Goal: Task Accomplishment & Management: Complete application form

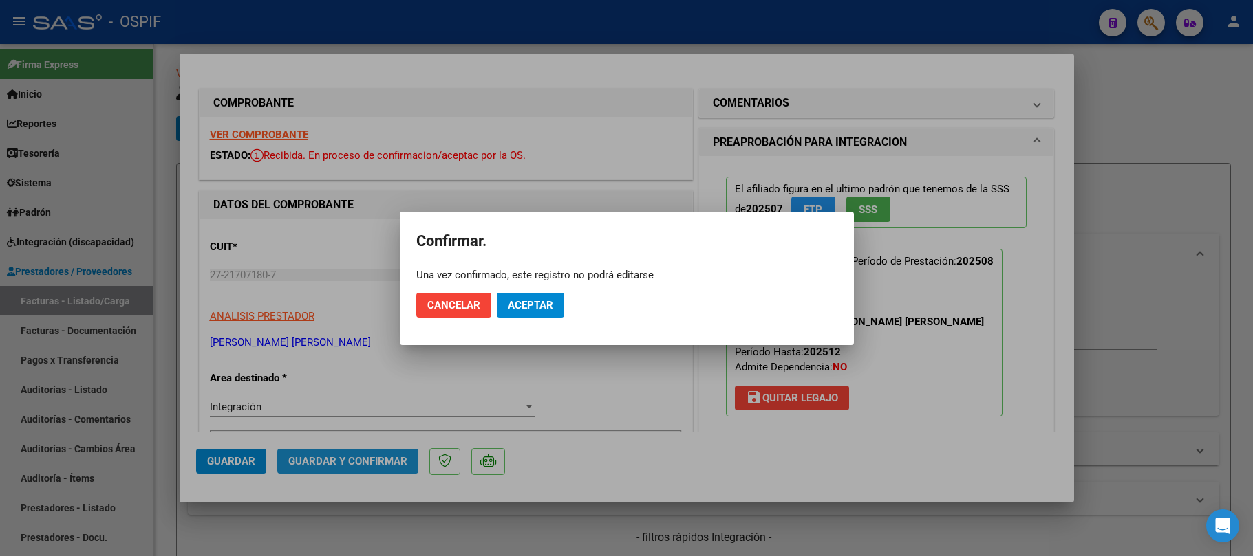
click at [530, 305] on span "Aceptar" at bounding box center [530, 305] width 45 height 12
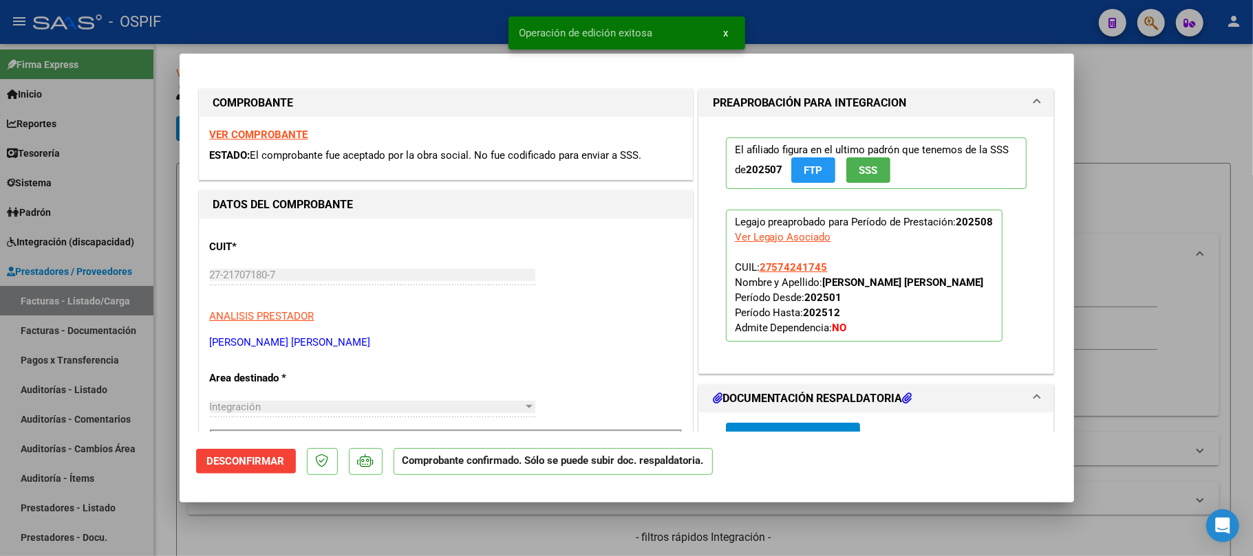
scroll to position [442, 0]
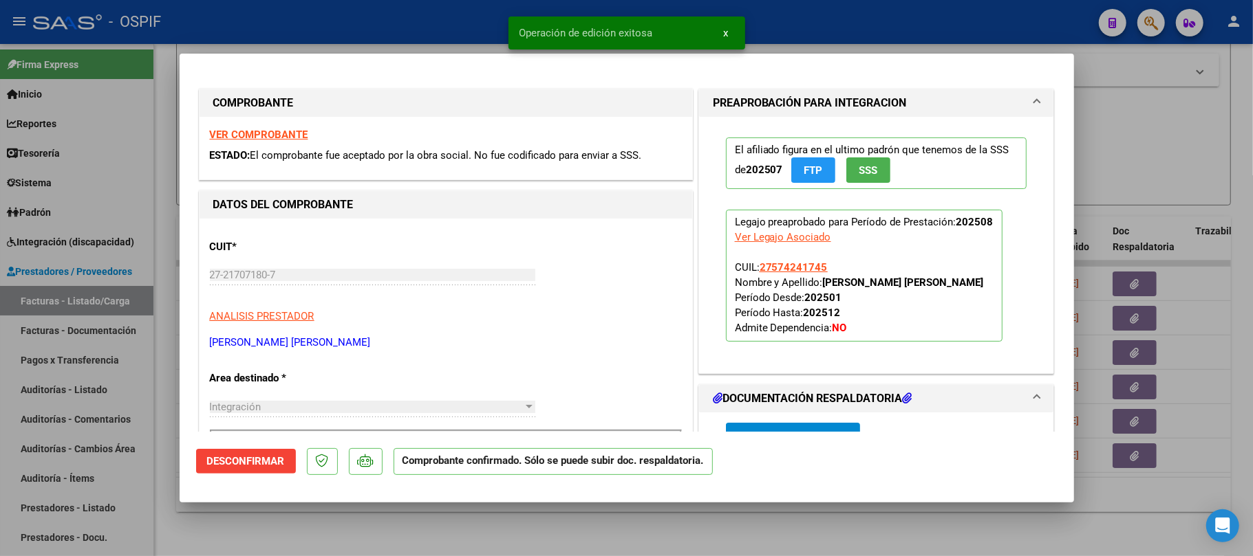
click at [318, 515] on div at bounding box center [626, 278] width 1253 height 556
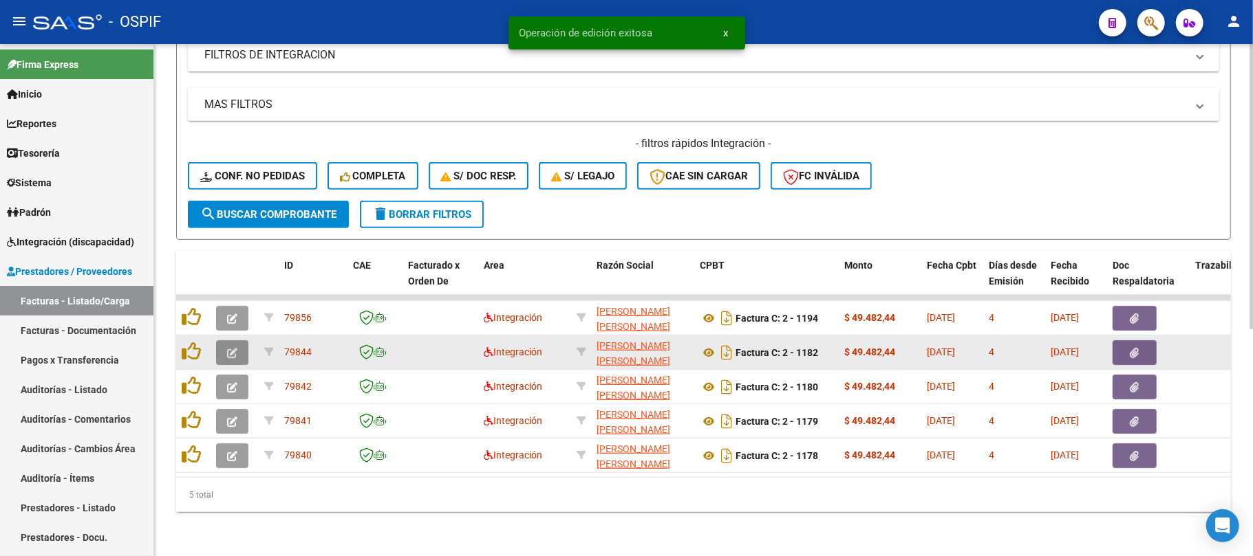
scroll to position [407, 0]
click at [237, 340] on button "button" at bounding box center [232, 352] width 32 height 25
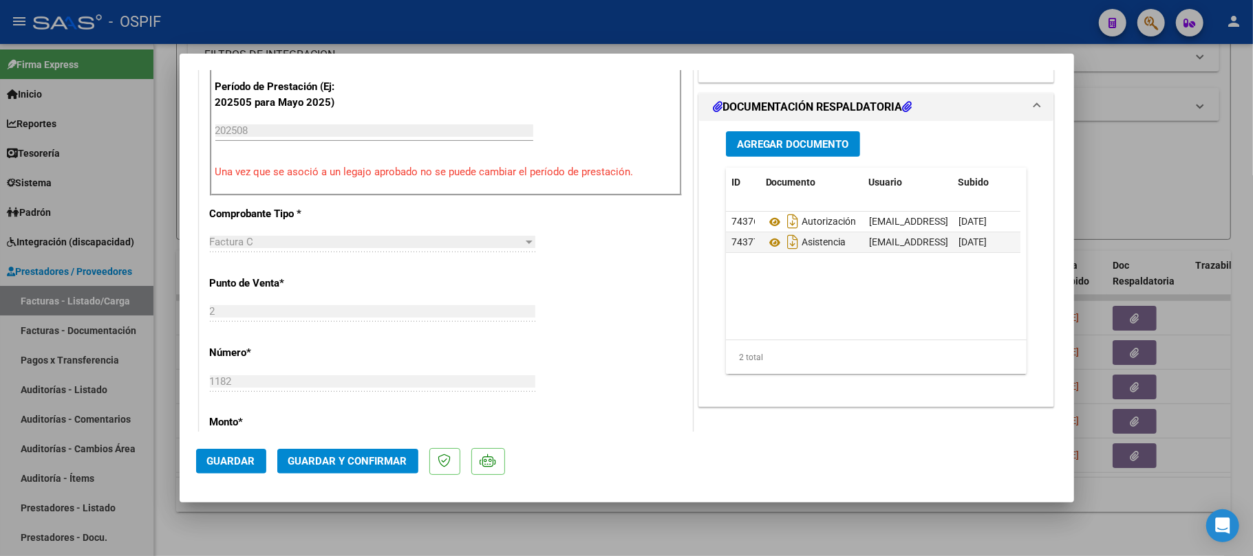
scroll to position [0, 0]
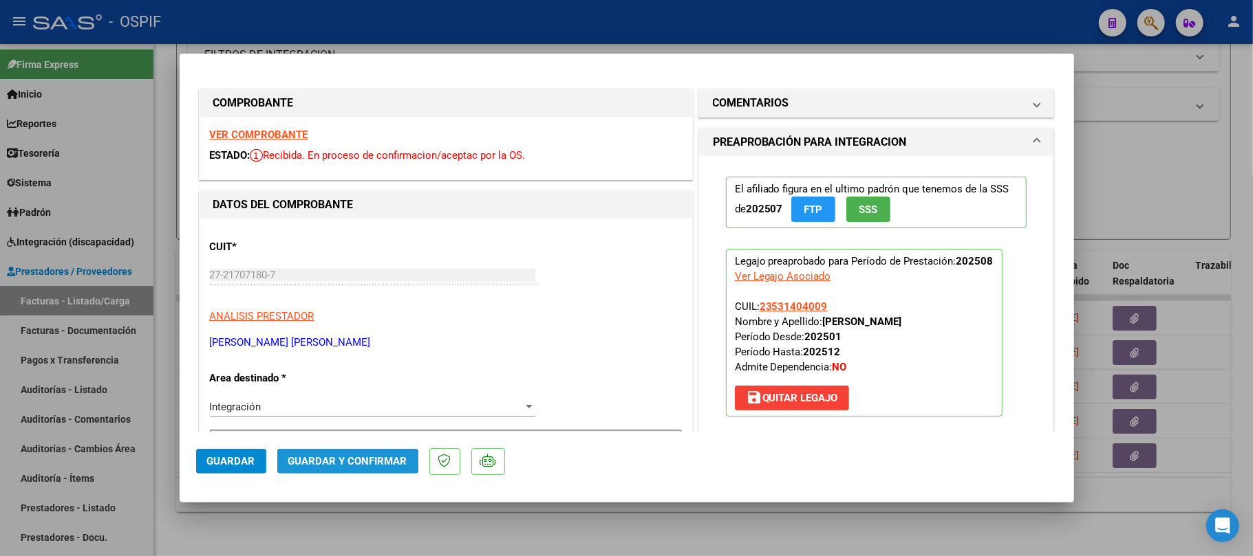
click at [317, 457] on span "Guardar y Confirmar" at bounding box center [347, 461] width 119 height 12
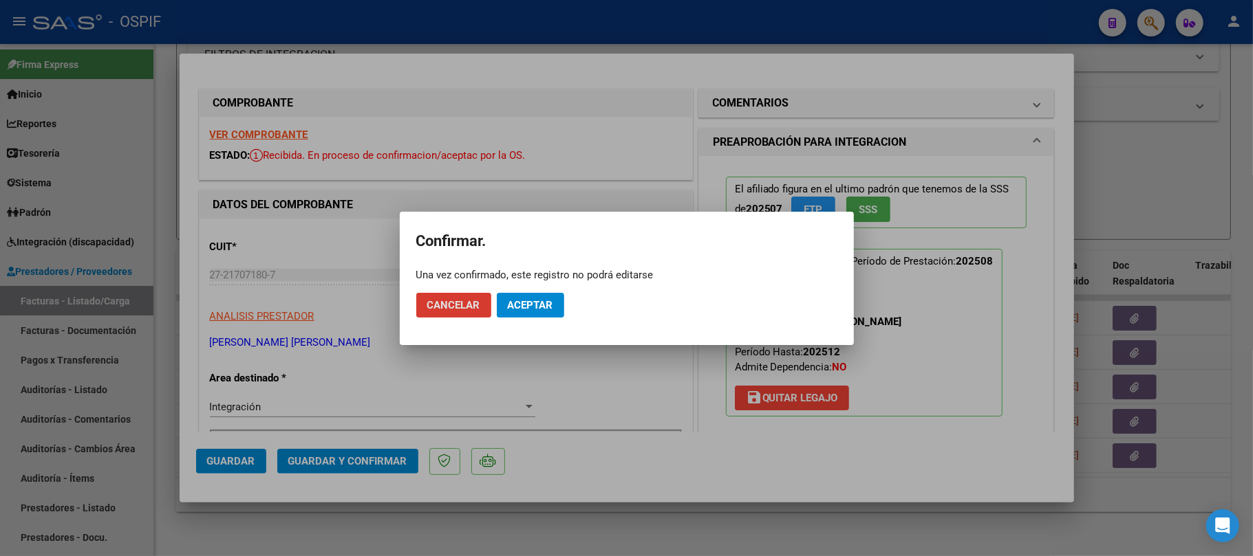
click at [520, 316] on button "Aceptar" at bounding box center [530, 305] width 67 height 25
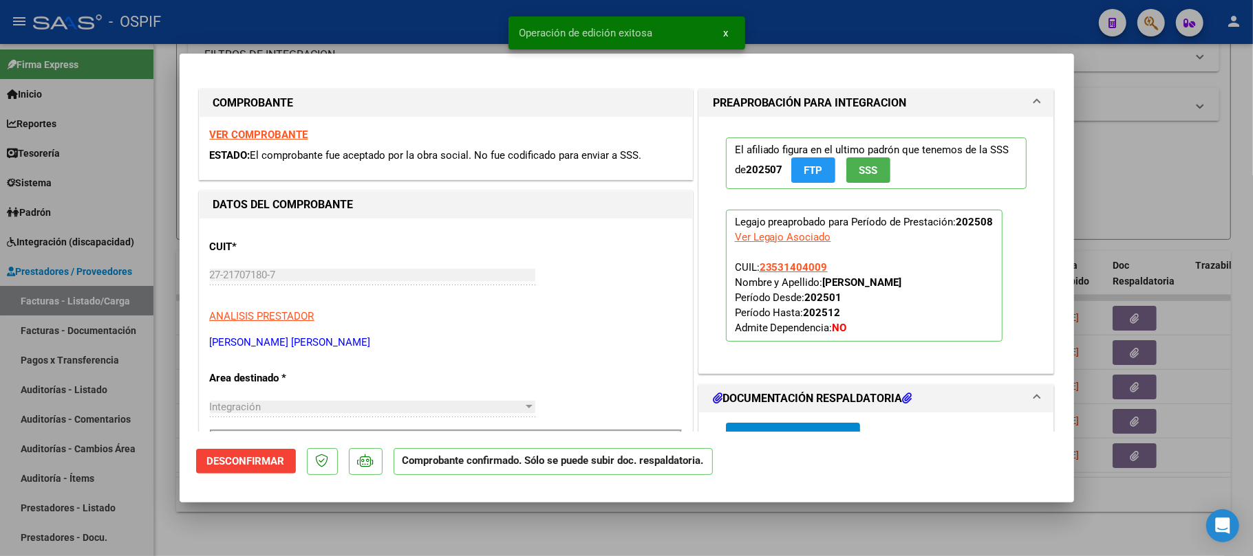
click at [640, 521] on div at bounding box center [626, 278] width 1253 height 556
type input "$ 0,00"
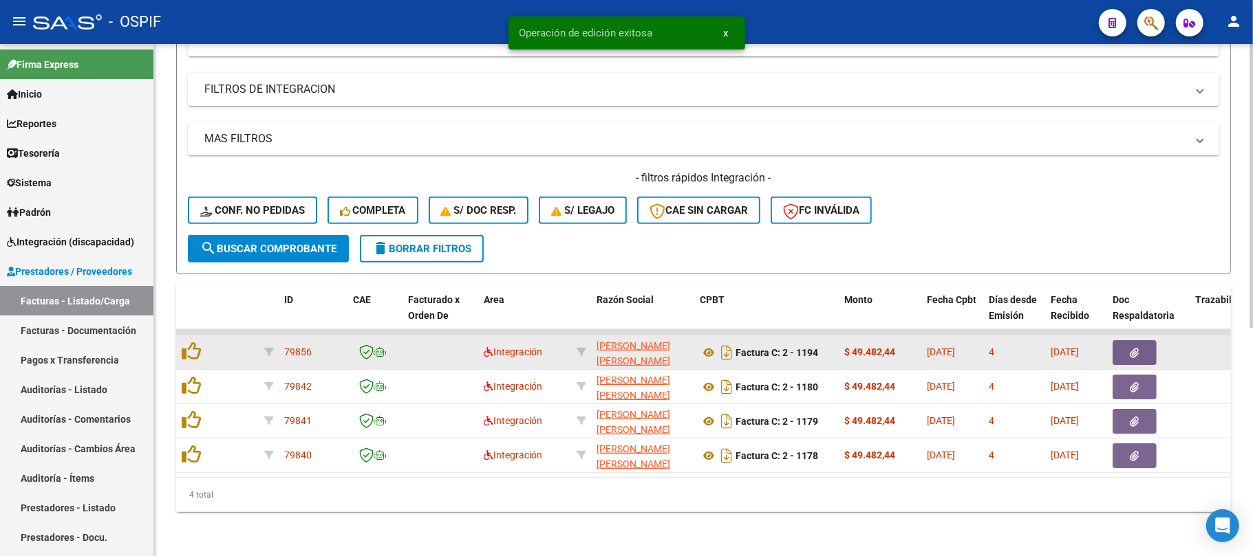
scroll to position [373, 0]
click at [241, 376] on button "button" at bounding box center [232, 387] width 32 height 25
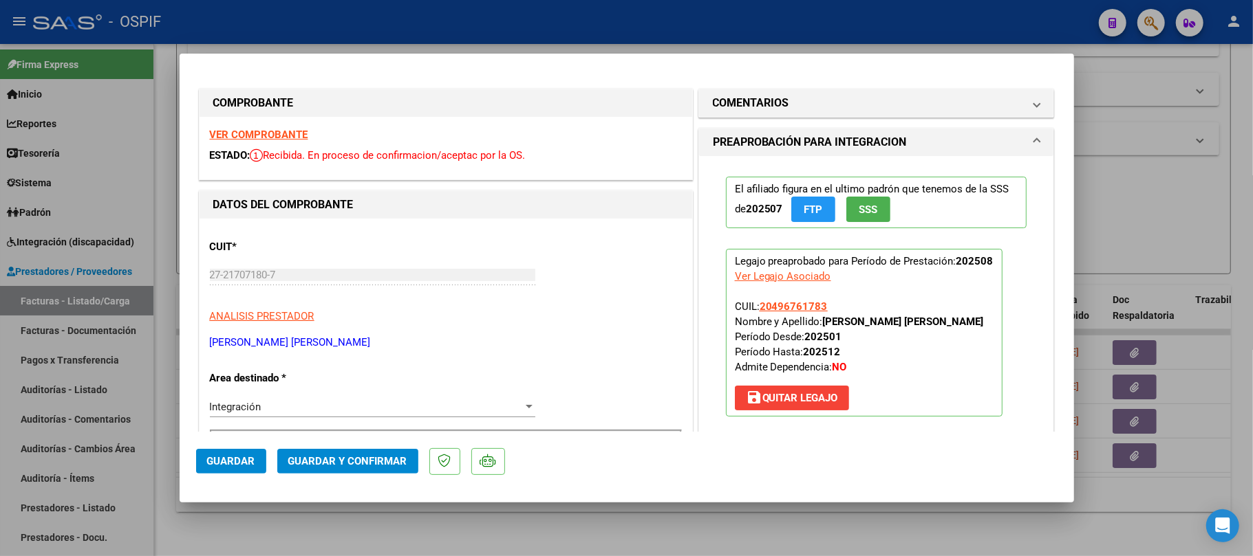
drag, startPoint x: 246, startPoint y: 139, endPoint x: 250, endPoint y: 144, distance: 7.3
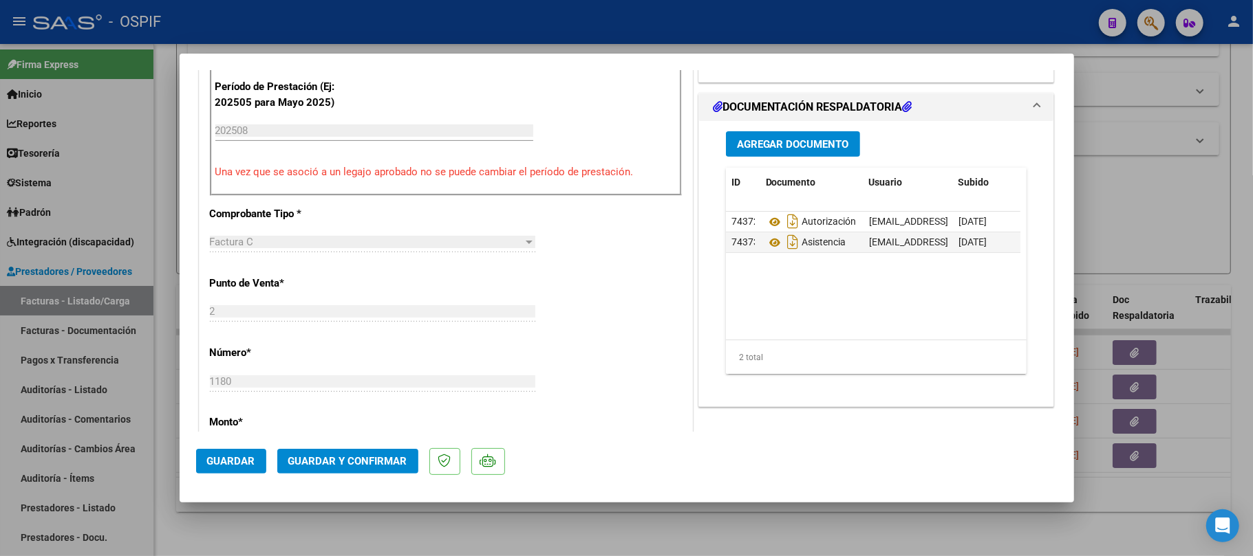
scroll to position [0, 0]
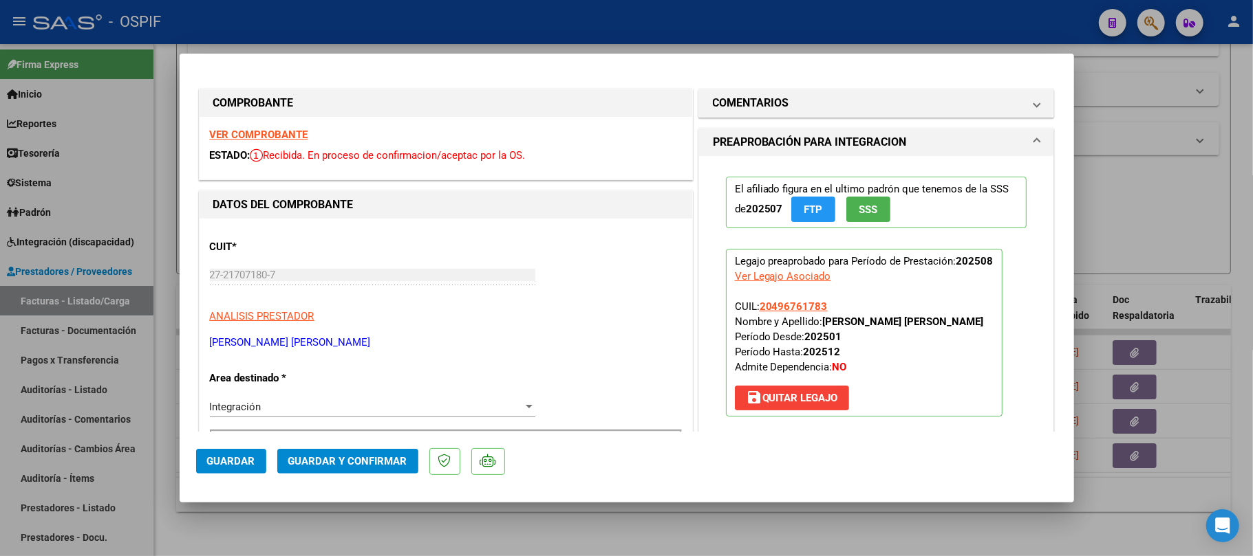
click at [300, 464] on span "Guardar y Confirmar" at bounding box center [347, 461] width 119 height 12
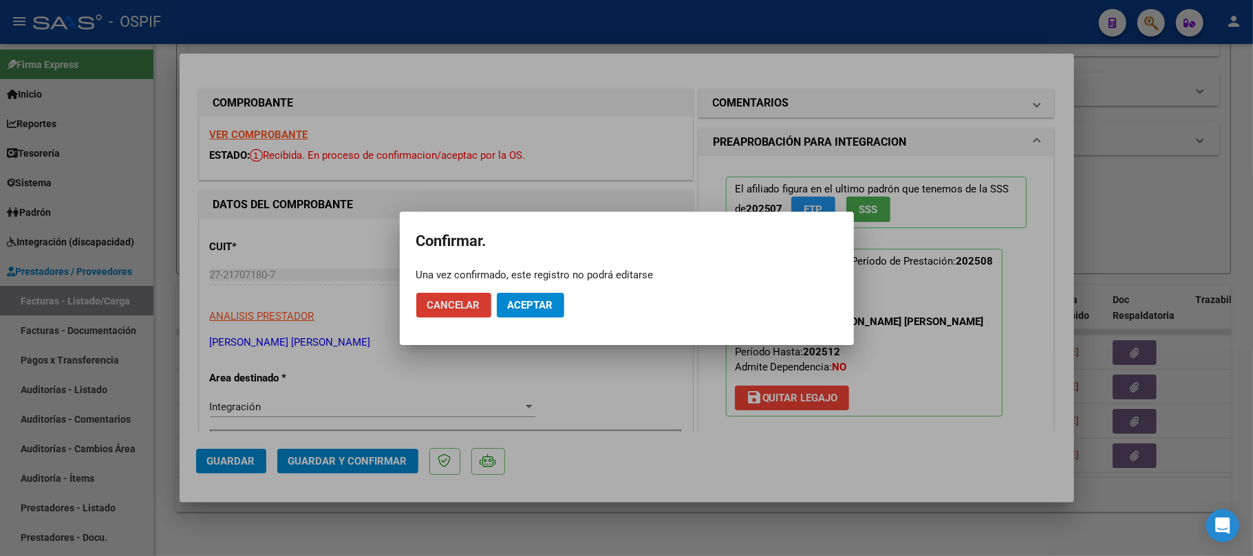
click at [567, 290] on mat-dialog-actions "Cancelar Aceptar" at bounding box center [626, 305] width 421 height 47
click at [534, 314] on button "Aceptar" at bounding box center [530, 305] width 67 height 25
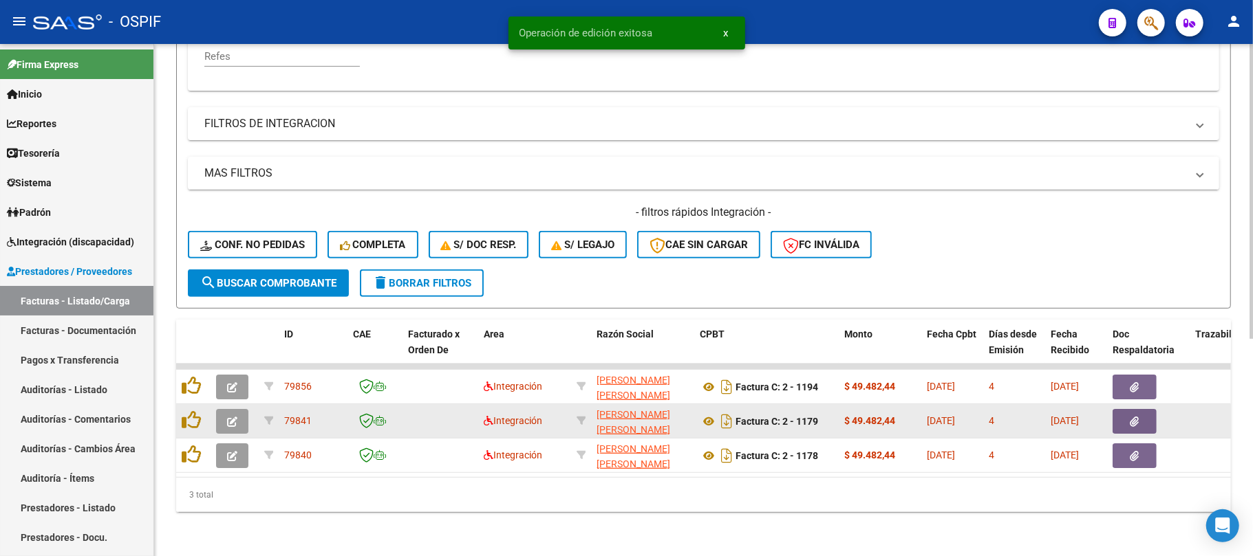
scroll to position [338, 0]
click at [239, 422] on datatable-body-cell at bounding box center [234, 421] width 48 height 34
click at [234, 414] on button "button" at bounding box center [232, 421] width 32 height 25
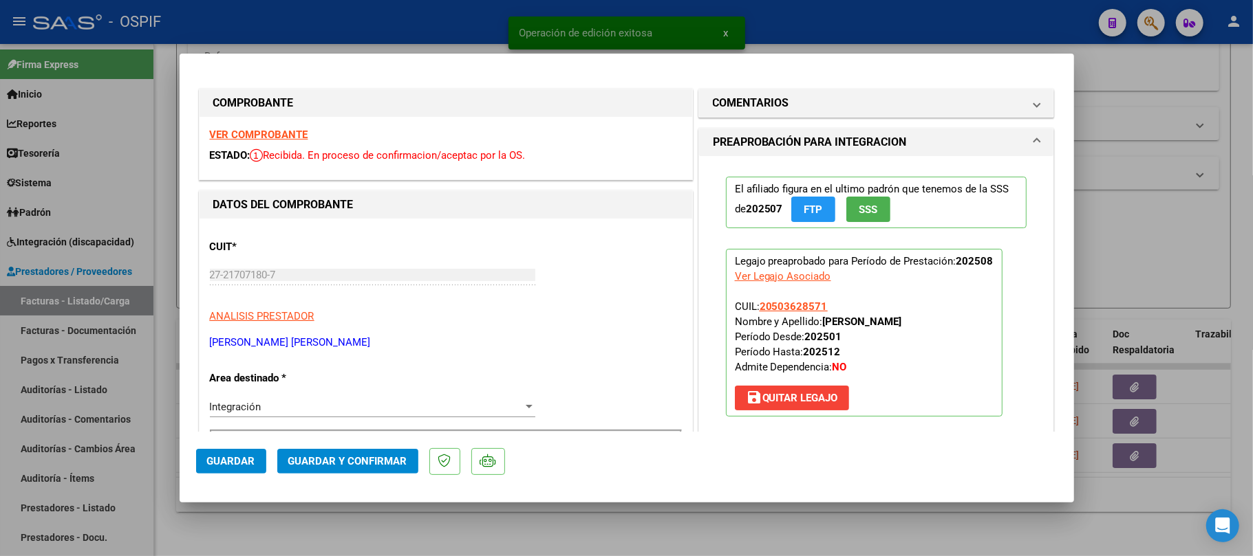
drag, startPoint x: 237, startPoint y: 118, endPoint x: 243, endPoint y: 141, distance: 23.4
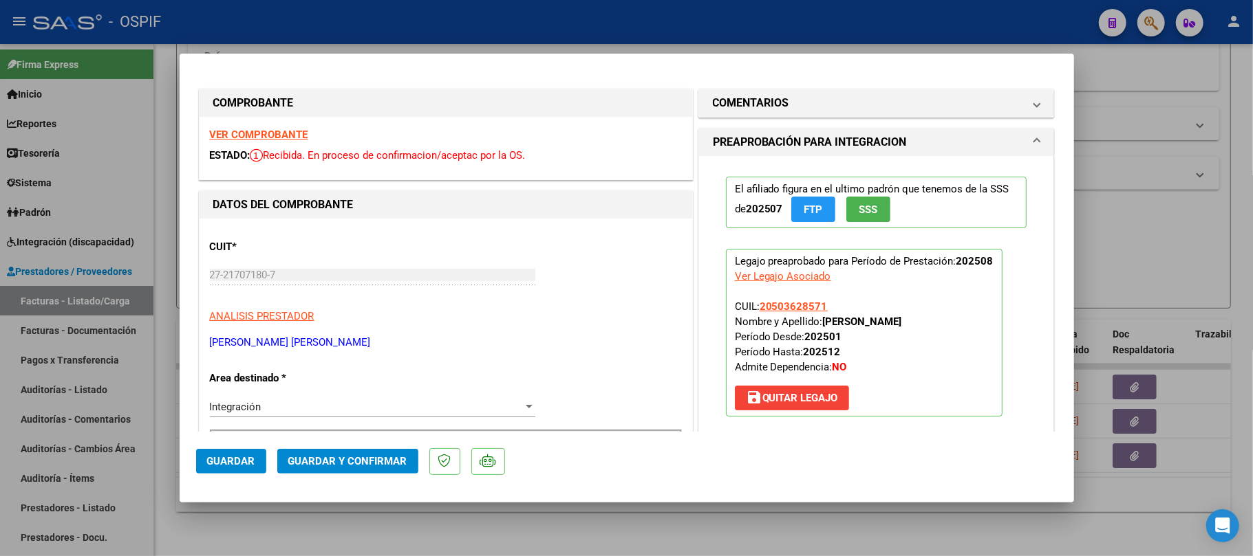
scroll to position [0, 0]
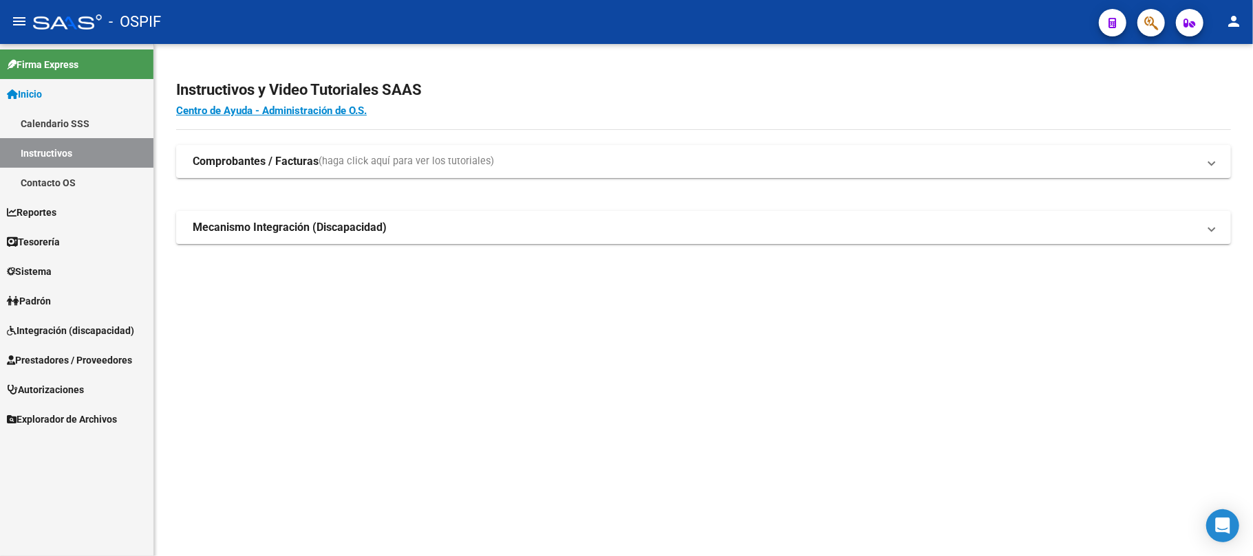
click at [25, 354] on span "Prestadores / Proveedores" at bounding box center [69, 360] width 125 height 15
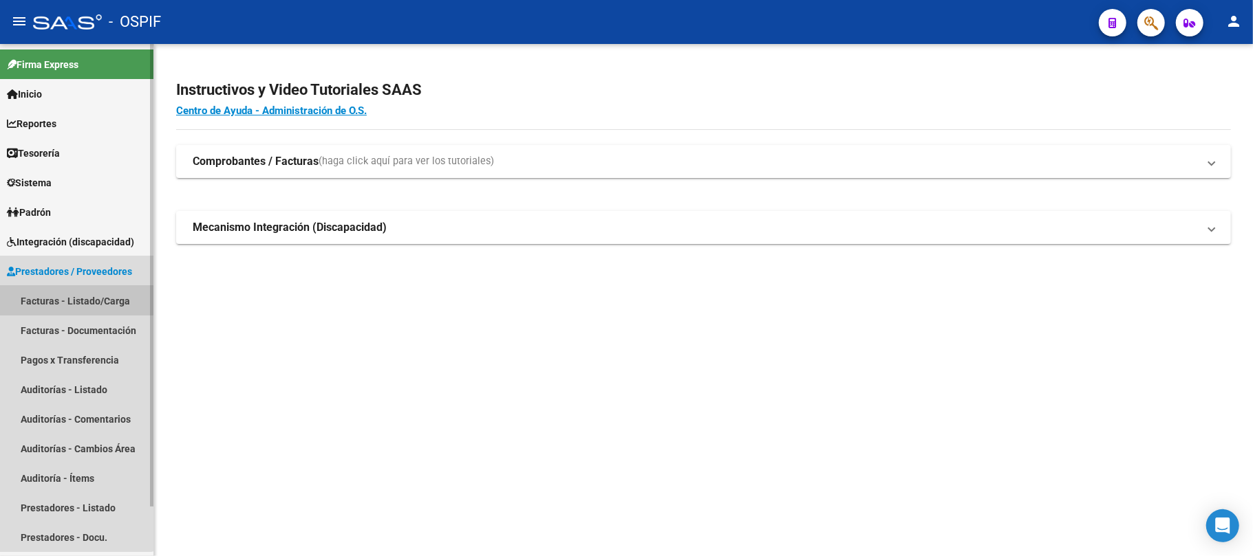
click at [72, 301] on link "Facturas - Listado/Carga" at bounding box center [76, 301] width 153 height 30
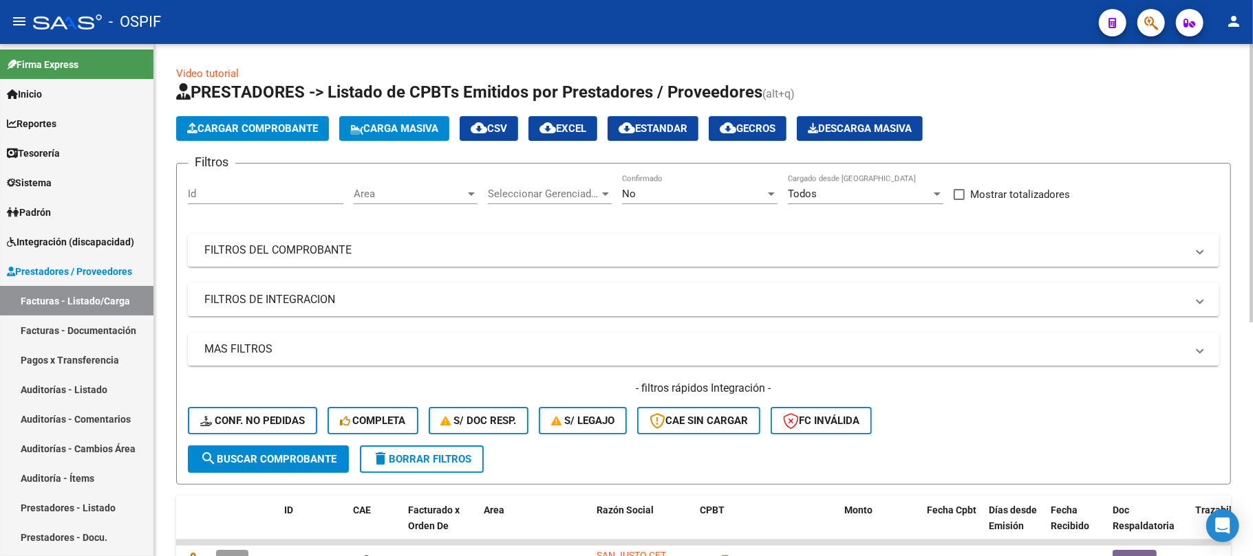
scroll to position [64, 0]
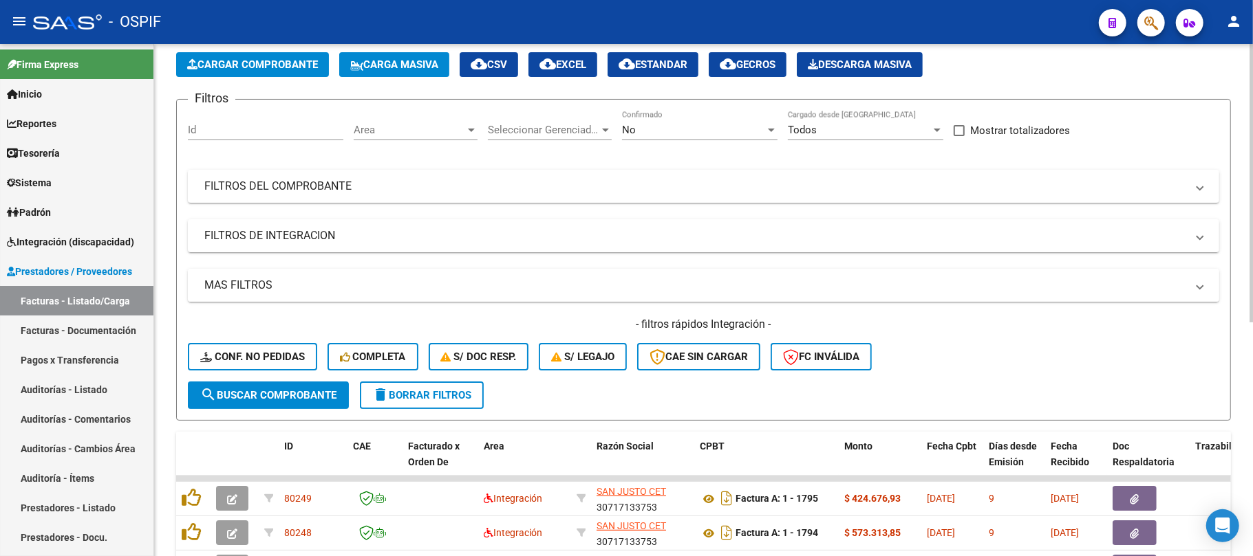
click at [384, 284] on mat-panel-title "MAS FILTROS" at bounding box center [695, 285] width 982 height 15
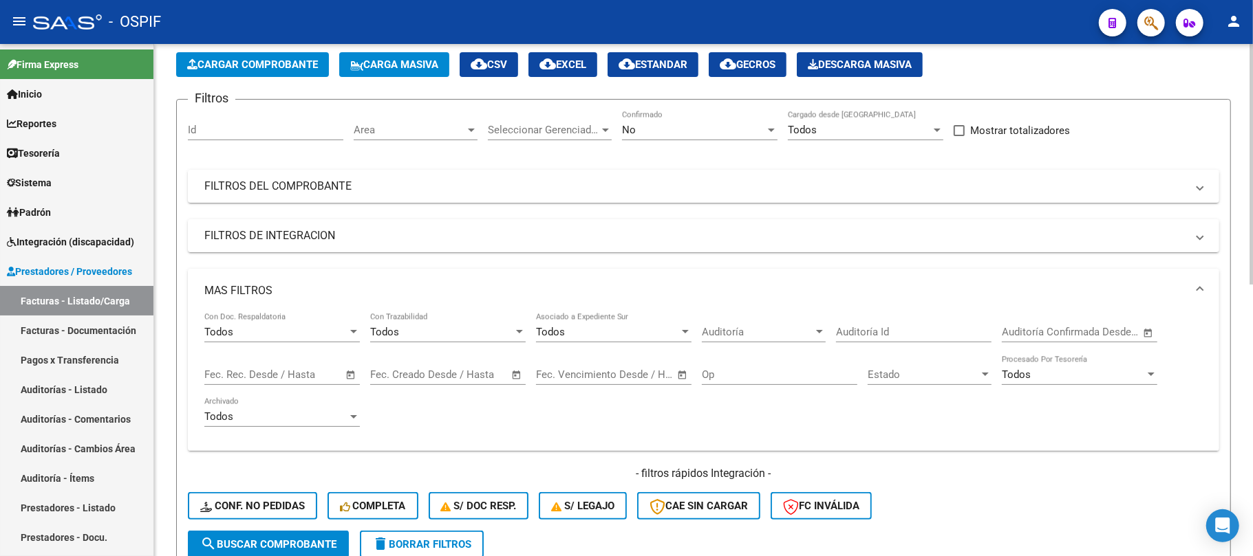
click at [340, 382] on span "Open calendar" at bounding box center [350, 375] width 33 height 33
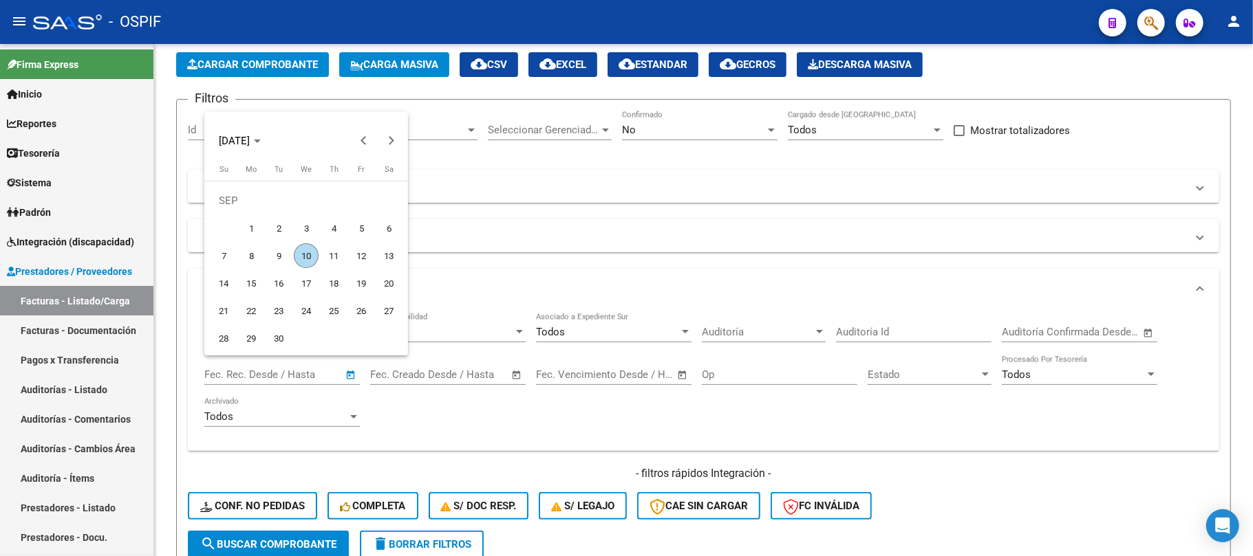
click at [384, 232] on span "6" at bounding box center [388, 228] width 25 height 25
click at [356, 227] on span "5" at bounding box center [361, 228] width 25 height 25
type input "[DATE]"
click at [227, 252] on span "7" at bounding box center [223, 255] width 25 height 25
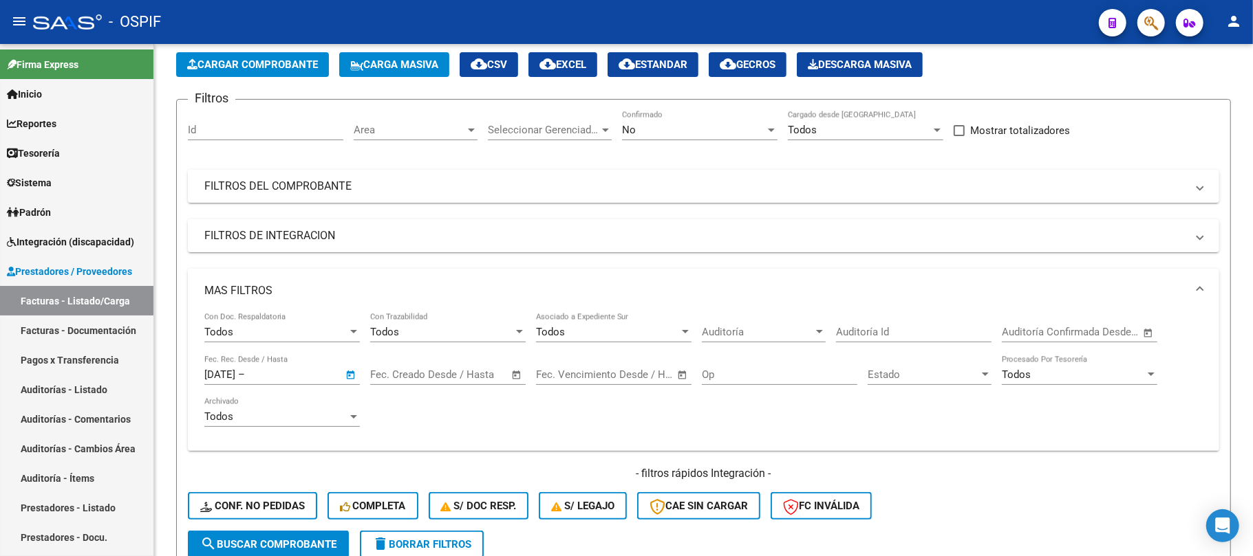
type input "[DATE]"
click at [398, 297] on mat-panel-title "MAS FILTROS" at bounding box center [695, 290] width 982 height 15
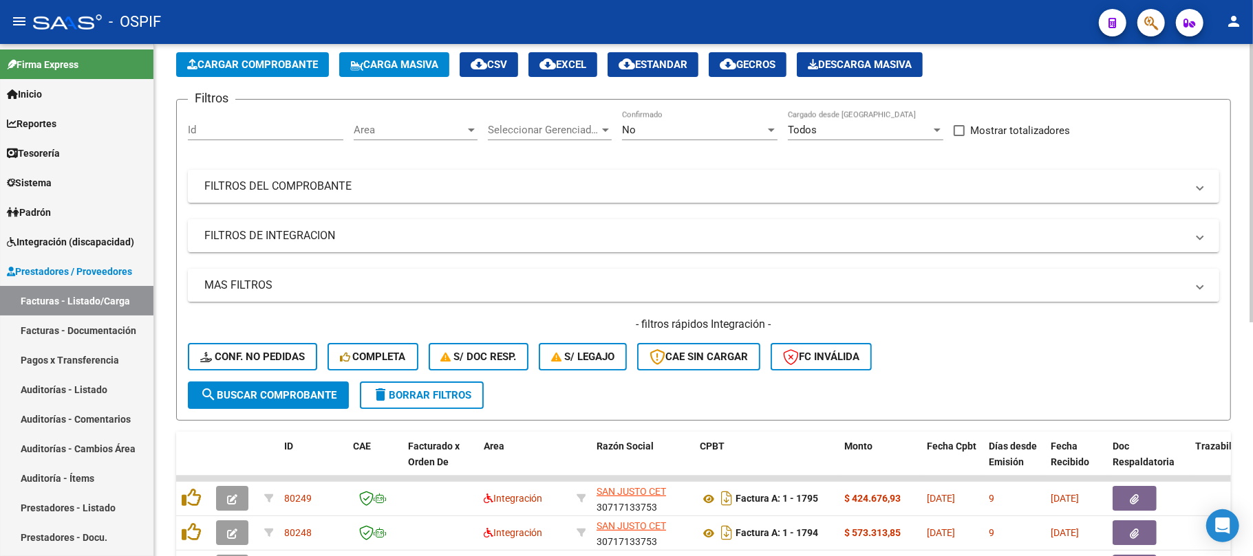
click at [461, 276] on mat-expansion-panel-header "MAS FILTROS" at bounding box center [703, 285] width 1031 height 33
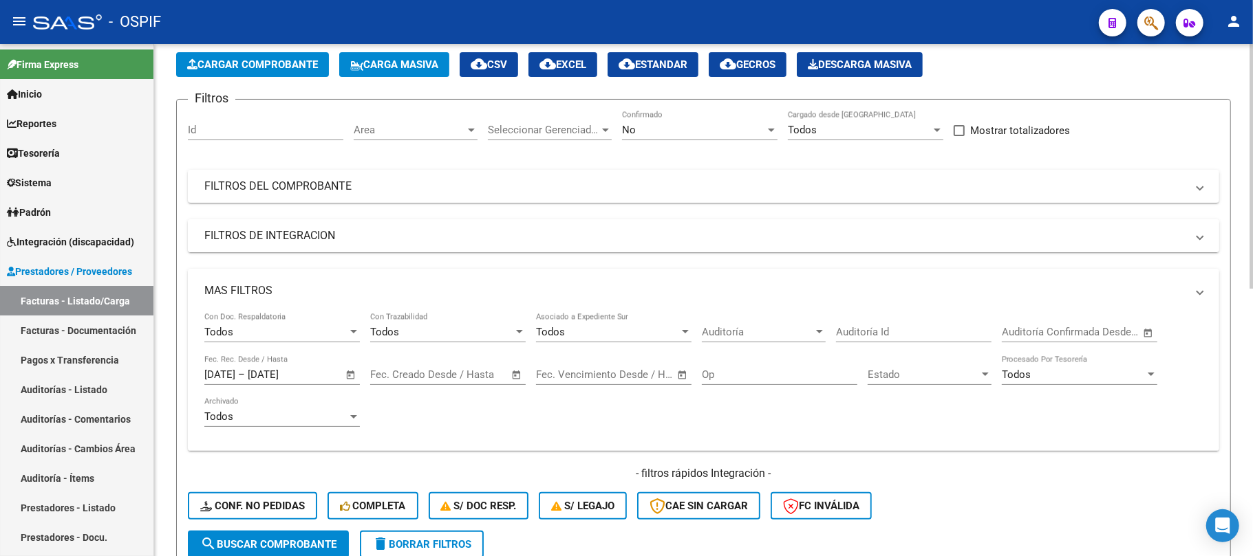
click at [448, 234] on mat-panel-title "FILTROS DE INTEGRACION" at bounding box center [695, 235] width 982 height 15
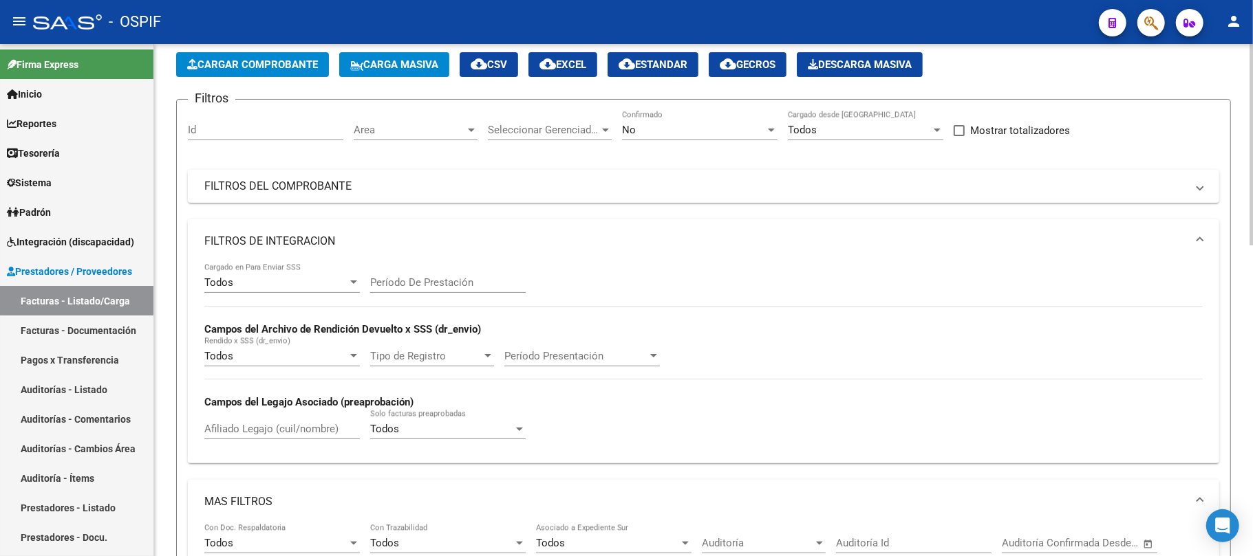
click at [431, 277] on input "Período De Prestación" at bounding box center [447, 283] width 155 height 12
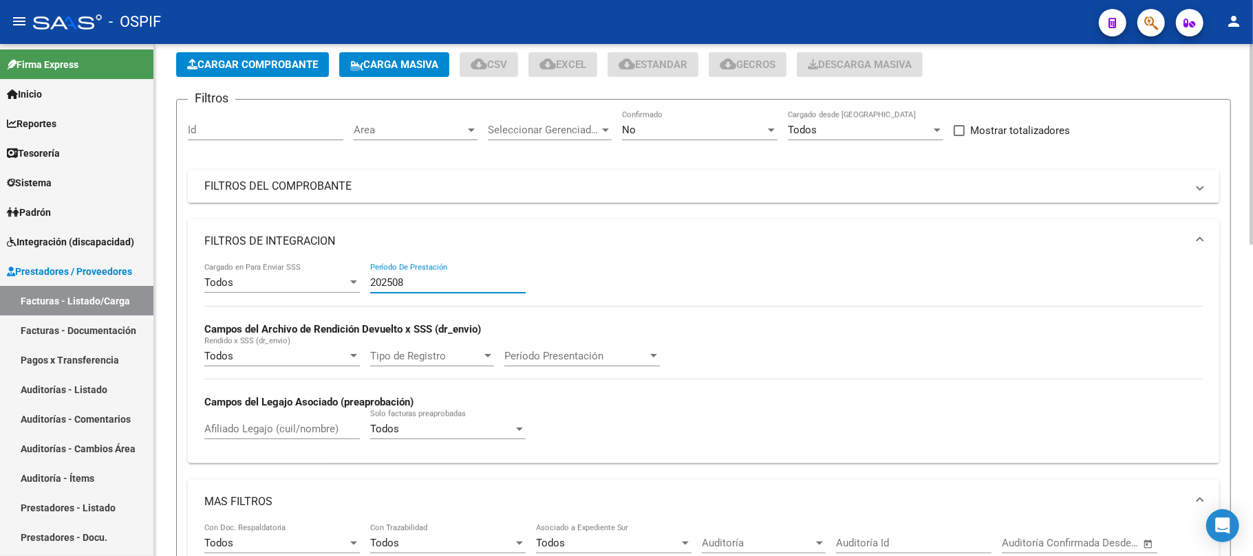
type input "202508"
click at [332, 221] on mat-expansion-panel-header "FILTROS DE INTEGRACION" at bounding box center [703, 241] width 1031 height 44
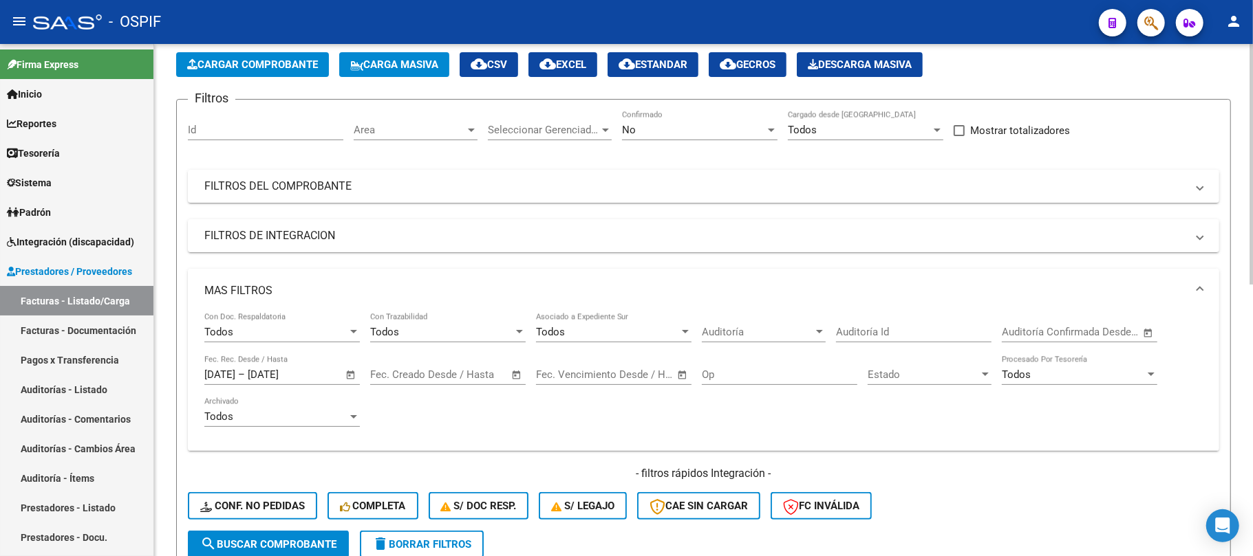
click at [354, 279] on mat-expansion-panel-header "MAS FILTROS" at bounding box center [703, 291] width 1031 height 44
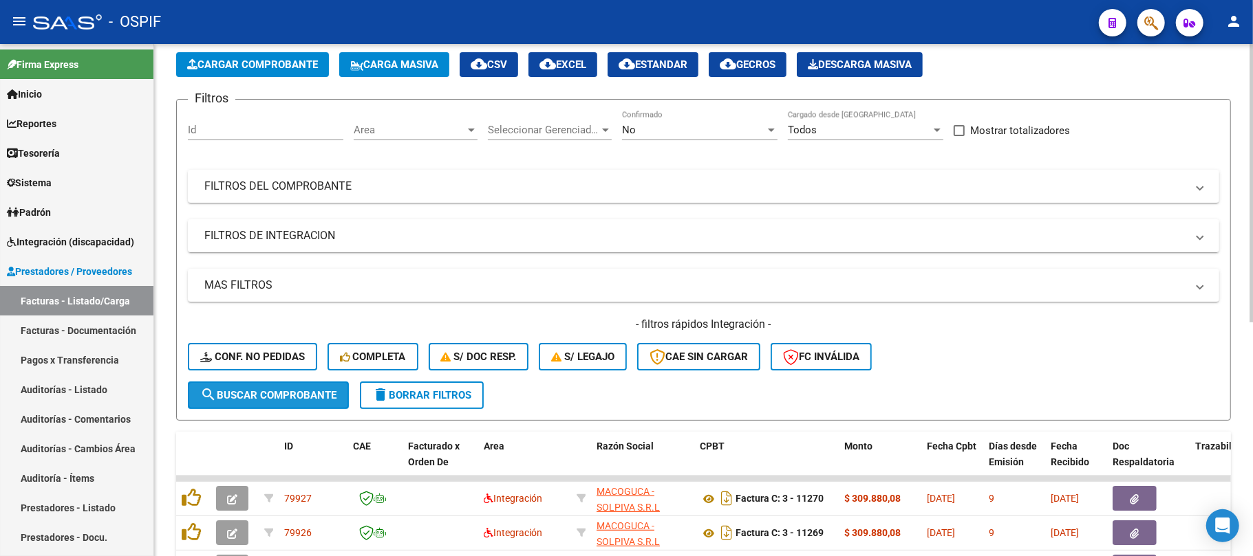
click at [312, 391] on span "search Buscar Comprobante" at bounding box center [268, 395] width 136 height 12
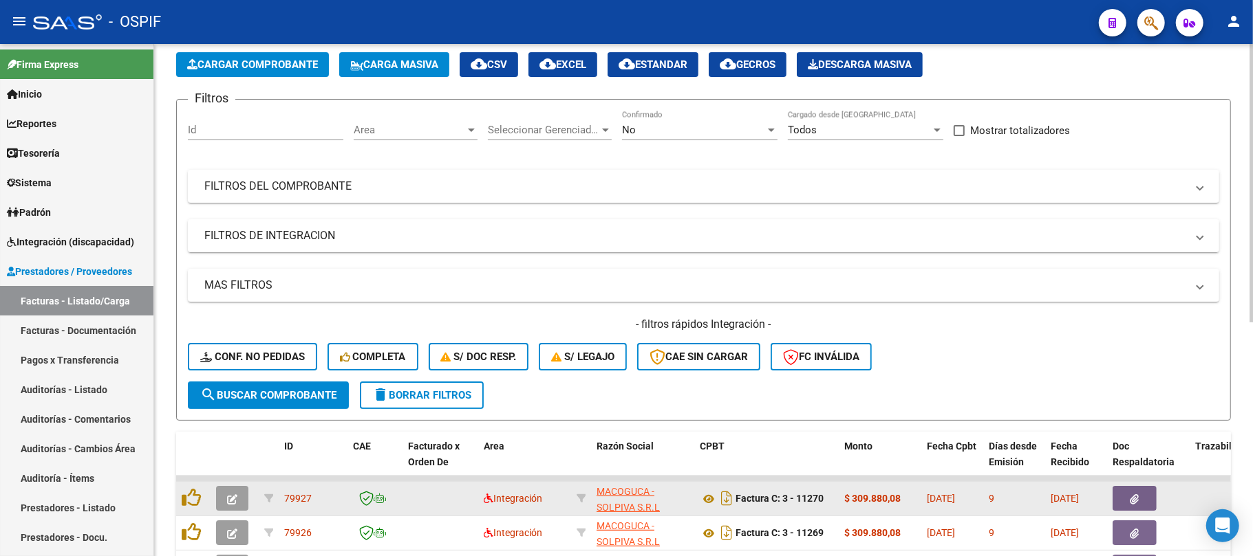
scroll to position [155, 0]
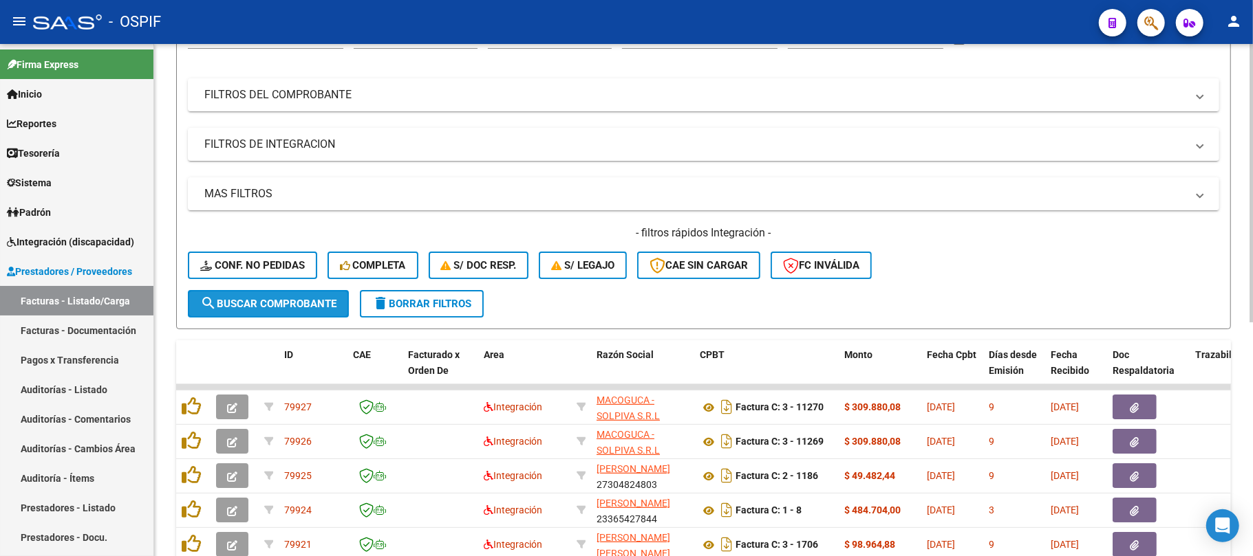
click at [248, 314] on button "search Buscar Comprobante" at bounding box center [268, 304] width 161 height 28
click at [285, 316] on form "Filtros Id Area Area Seleccionar Gerenciador Seleccionar Gerenciador No Confirm…" at bounding box center [703, 169] width 1054 height 322
click at [286, 314] on button "search Buscar Comprobante" at bounding box center [268, 304] width 161 height 28
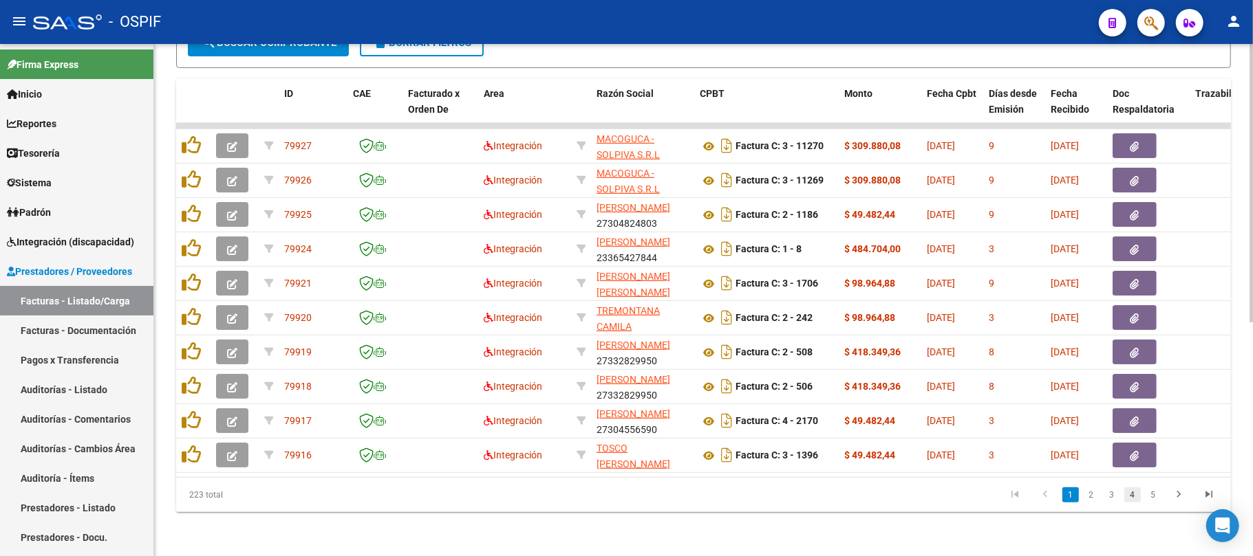
click at [1128, 494] on link "4" at bounding box center [1132, 495] width 17 height 15
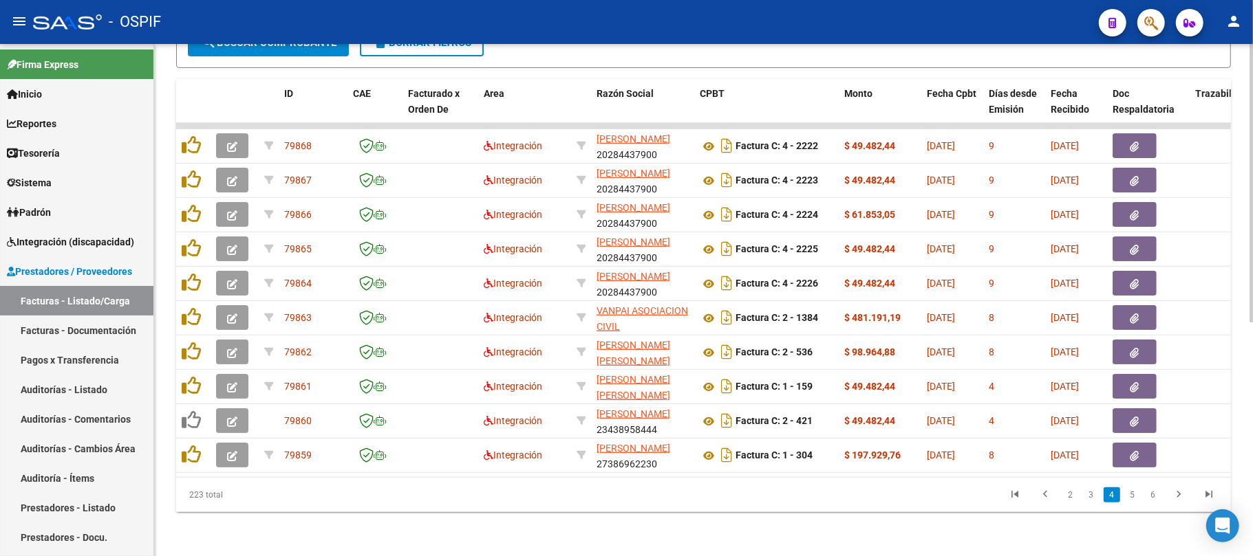
click at [1083, 502] on link "3" at bounding box center [1091, 495] width 17 height 15
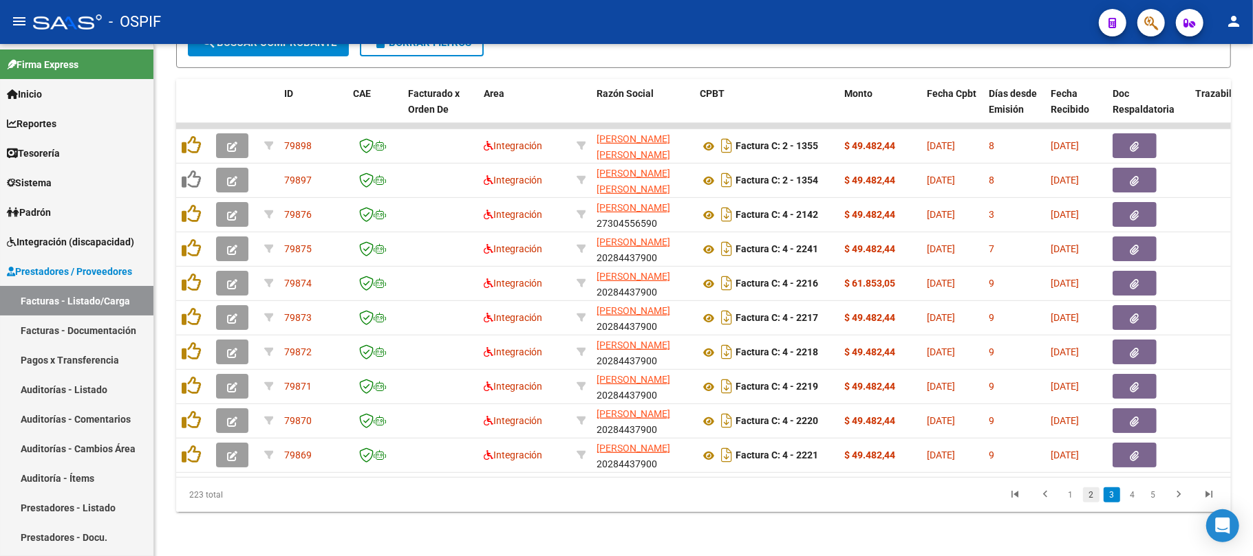
click at [1087, 495] on link "2" at bounding box center [1091, 495] width 17 height 15
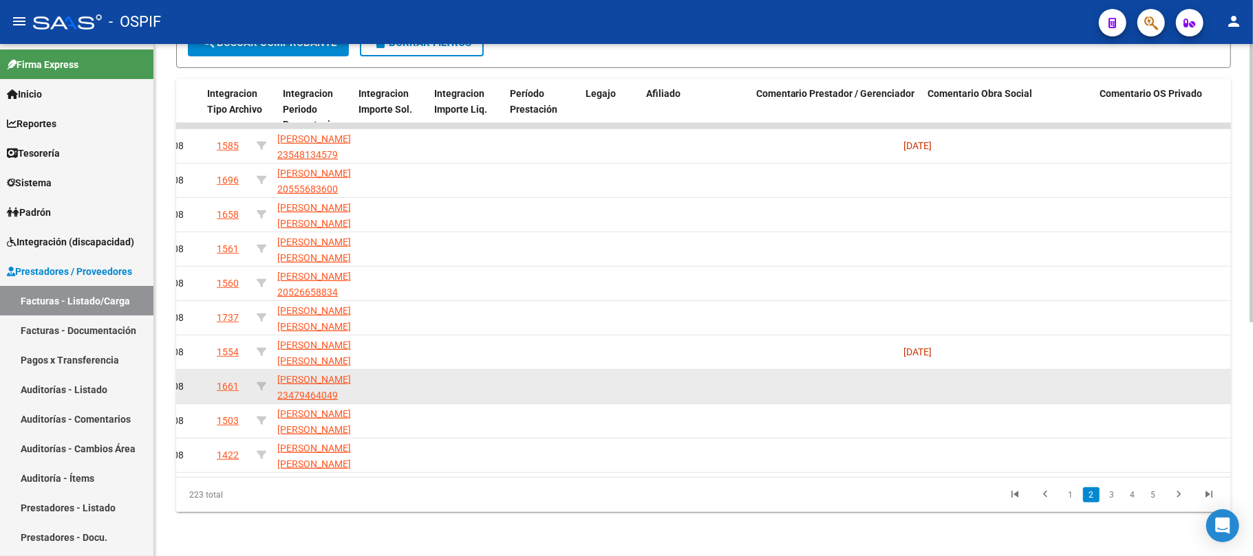
scroll to position [0, 1652]
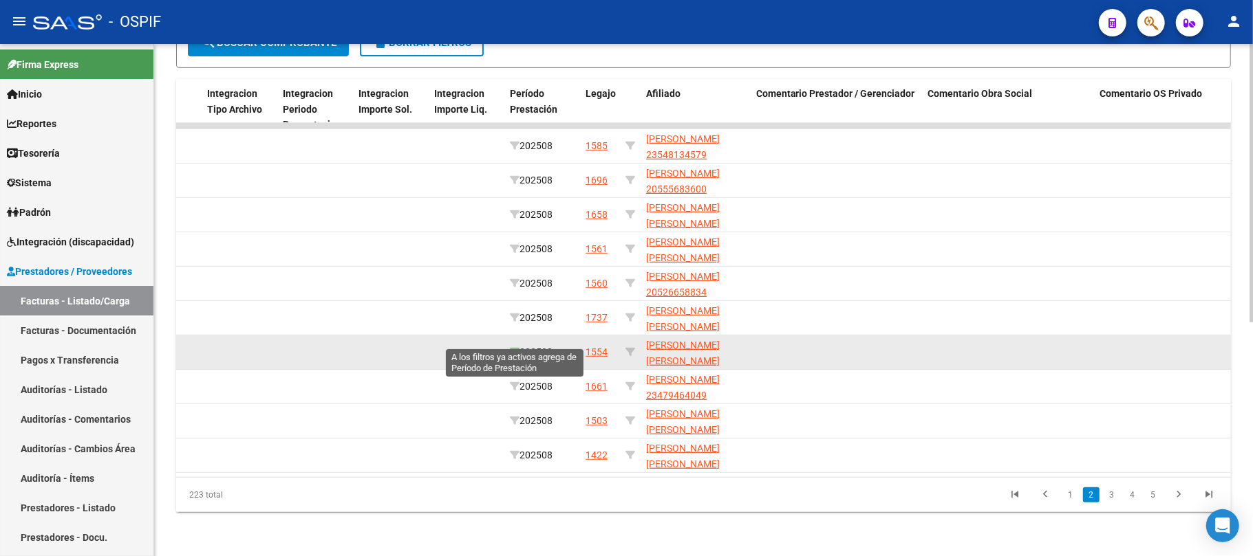
click at [513, 347] on icon at bounding box center [515, 352] width 10 height 10
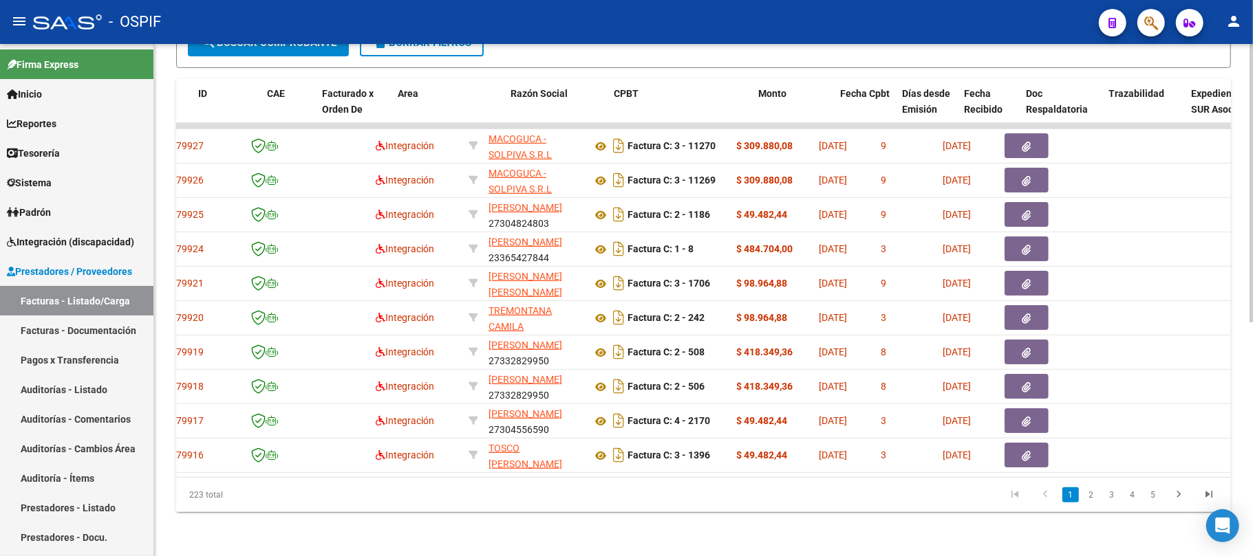
scroll to position [0, 86]
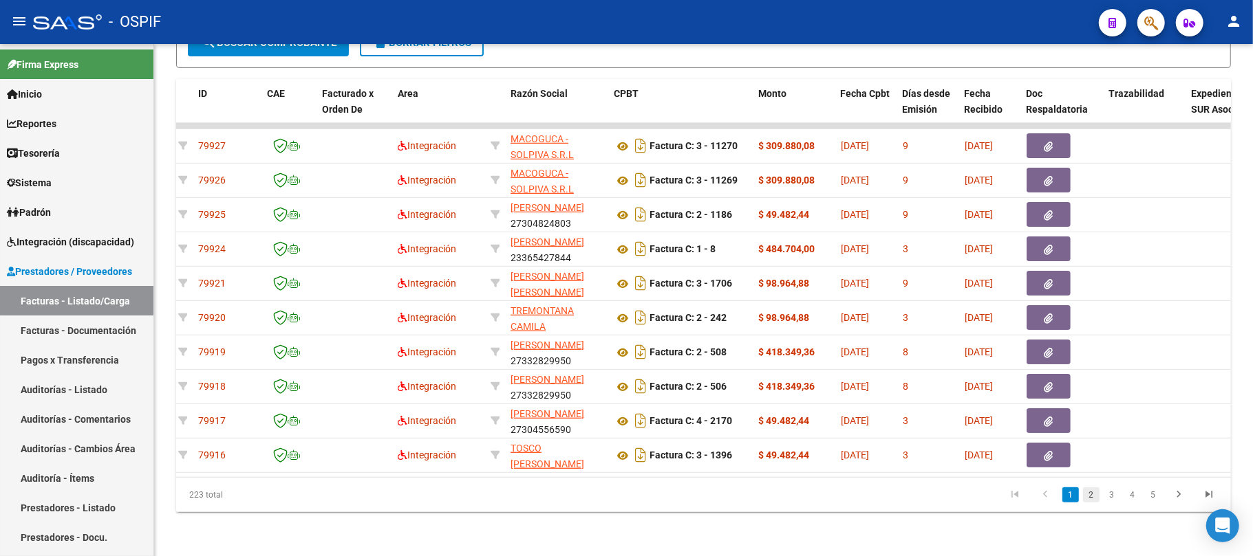
click at [1090, 490] on link "2" at bounding box center [1091, 495] width 17 height 15
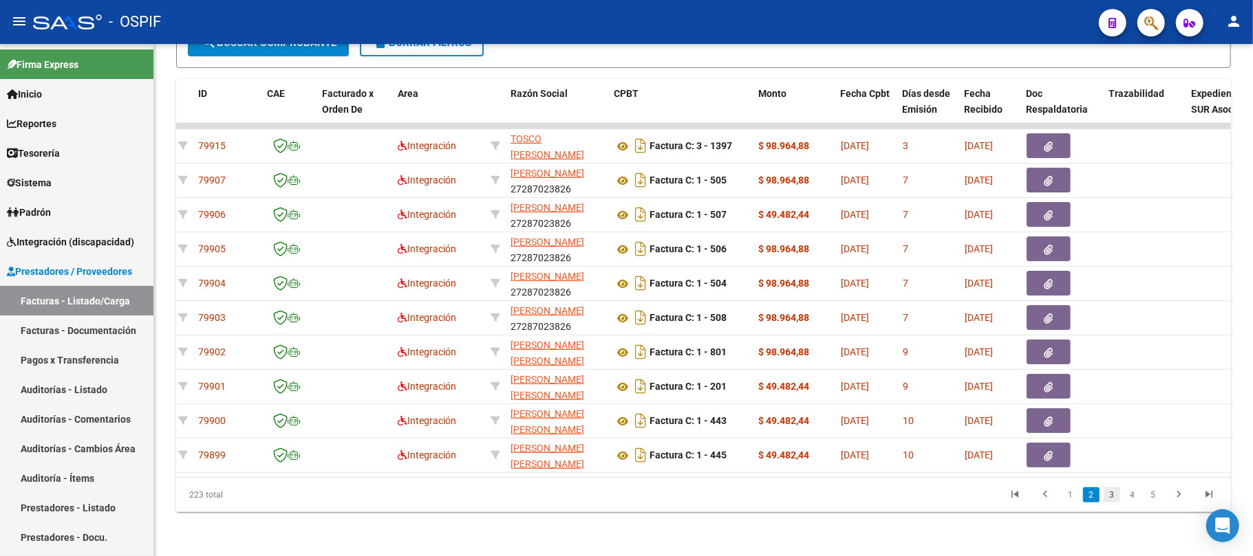
click at [1118, 499] on link "3" at bounding box center [1111, 495] width 17 height 15
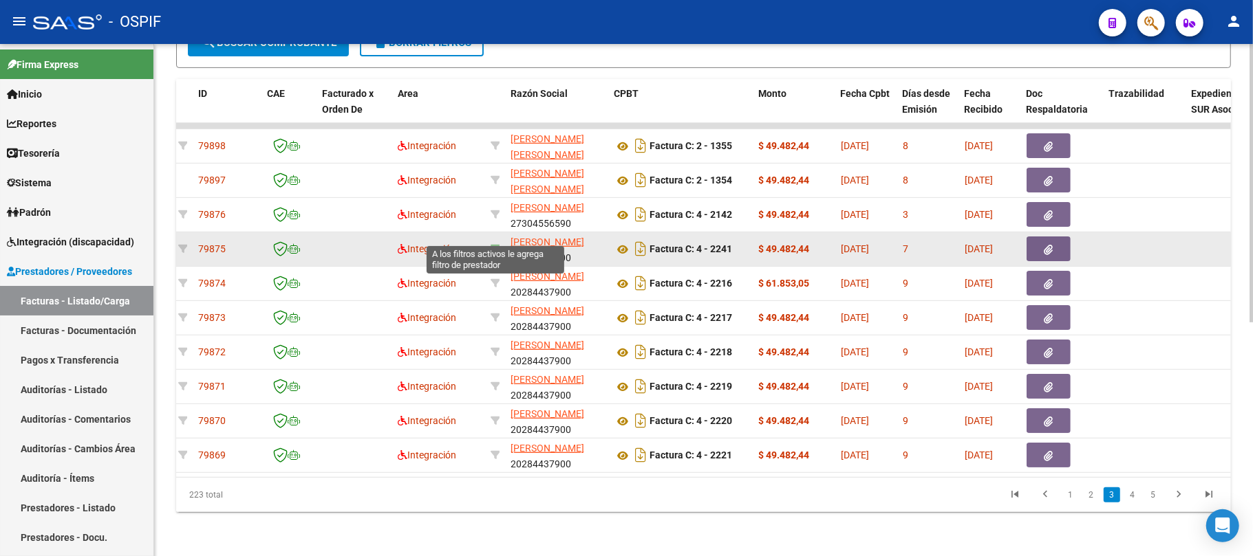
click at [495, 244] on icon at bounding box center [495, 249] width 10 height 10
type input "20284437900"
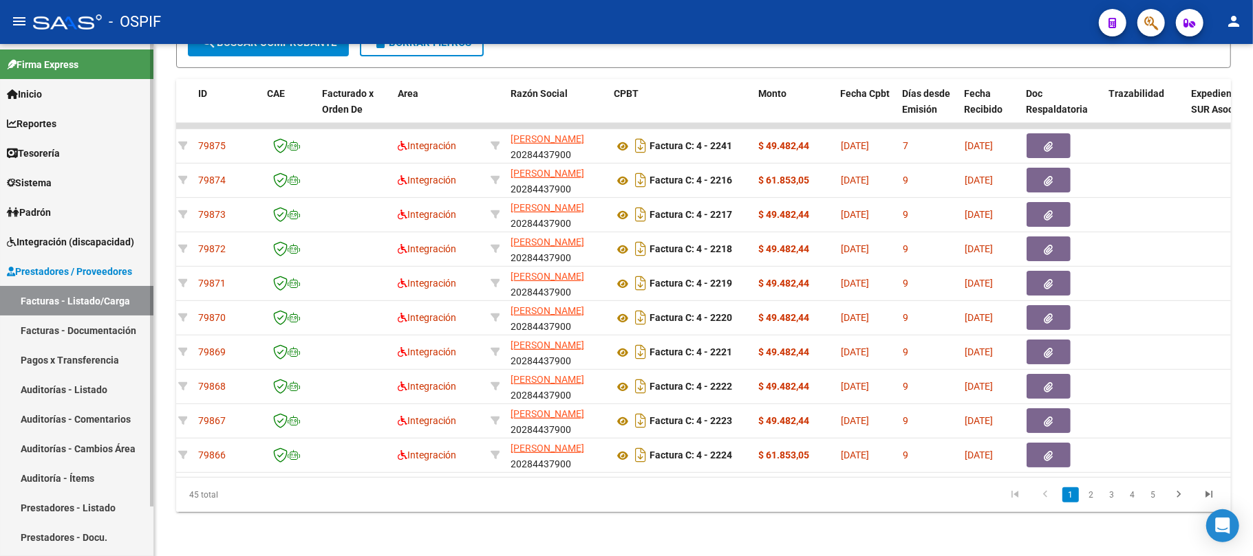
scroll to position [0, 0]
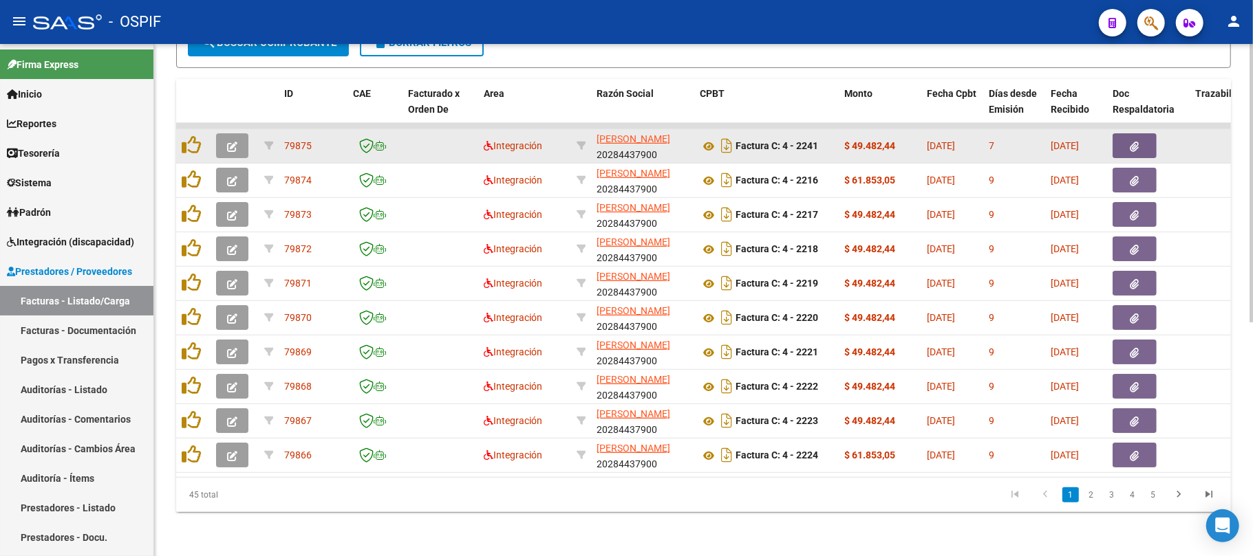
click at [230, 138] on button "button" at bounding box center [232, 145] width 32 height 25
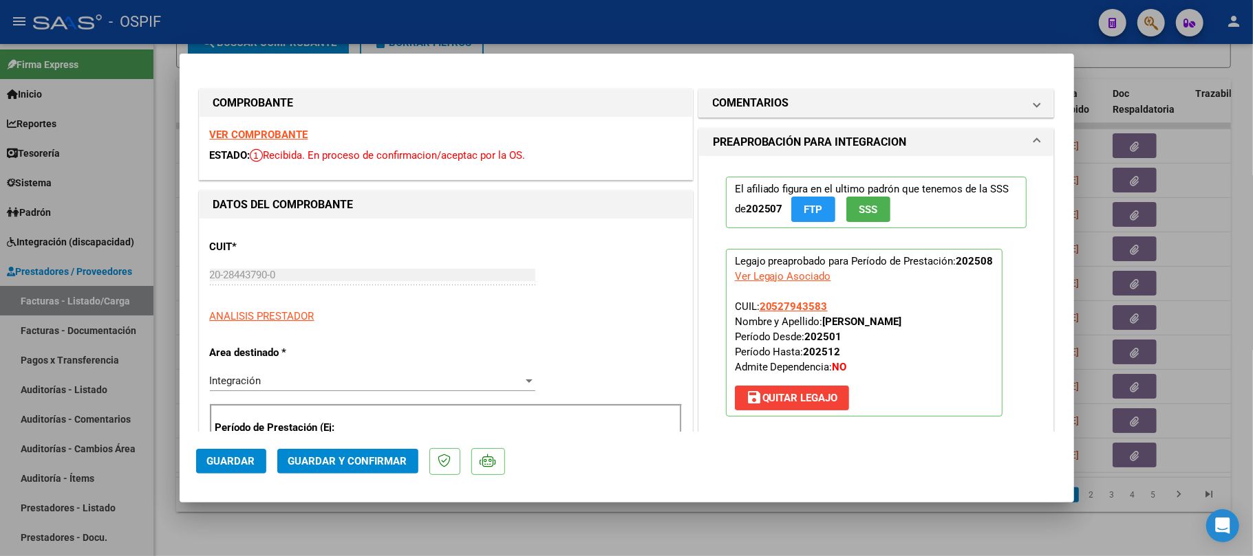
click at [1005, 546] on div at bounding box center [626, 278] width 1253 height 556
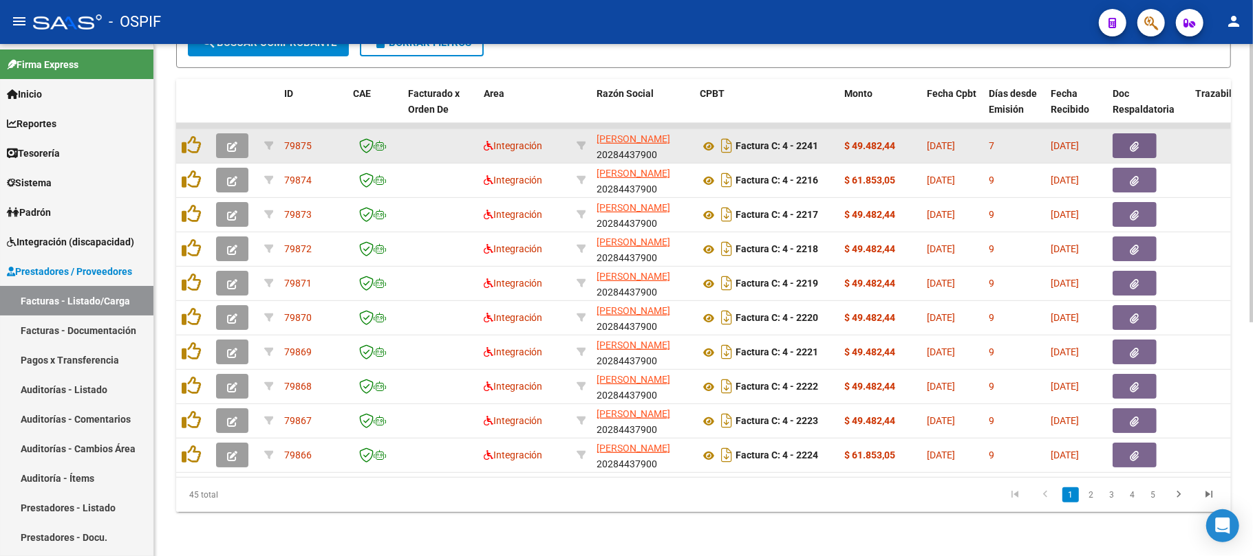
click at [226, 133] on button "button" at bounding box center [232, 145] width 32 height 25
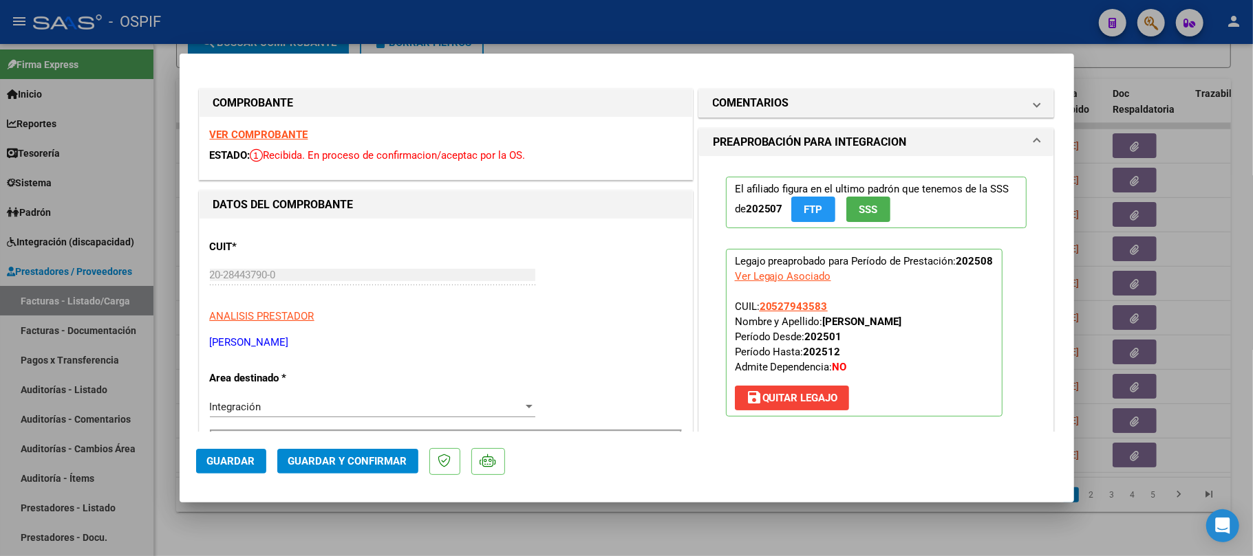
click at [334, 476] on mat-dialog-actions "Guardar Guardar y Confirmar" at bounding box center [626, 459] width 861 height 54
click at [343, 466] on span "Guardar y Confirmar" at bounding box center [347, 461] width 119 height 12
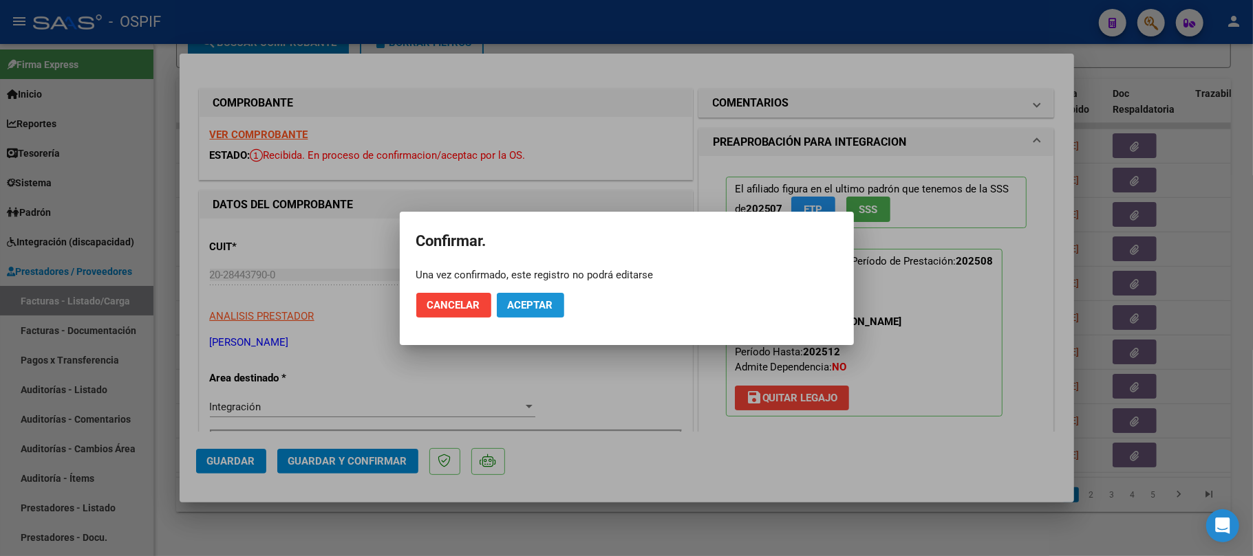
click at [541, 310] on span "Aceptar" at bounding box center [530, 305] width 45 height 12
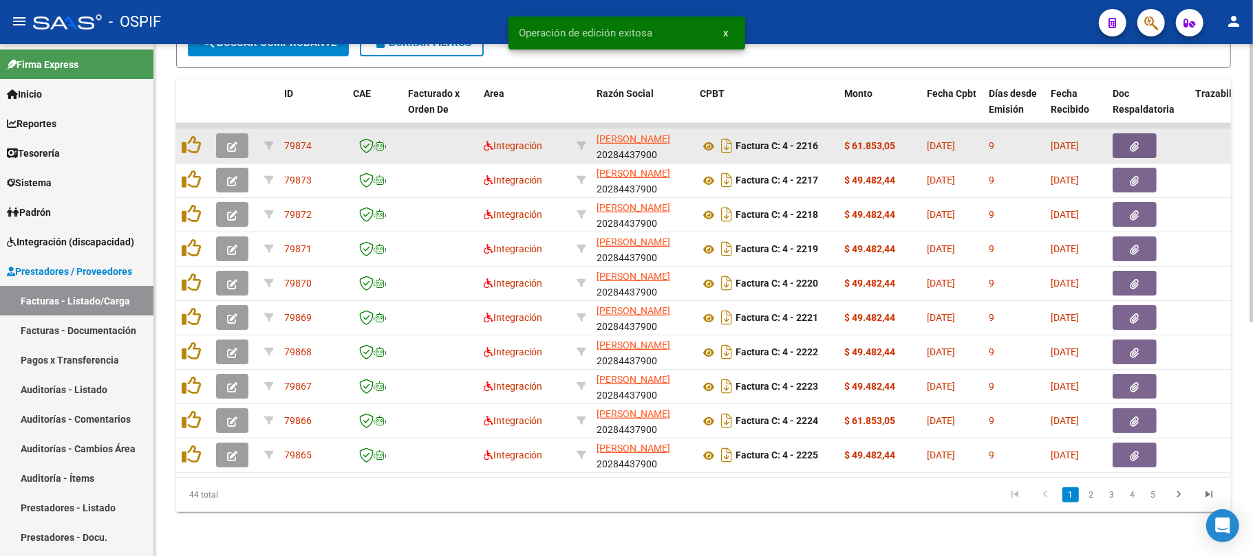
click at [231, 142] on icon "button" at bounding box center [232, 147] width 10 height 10
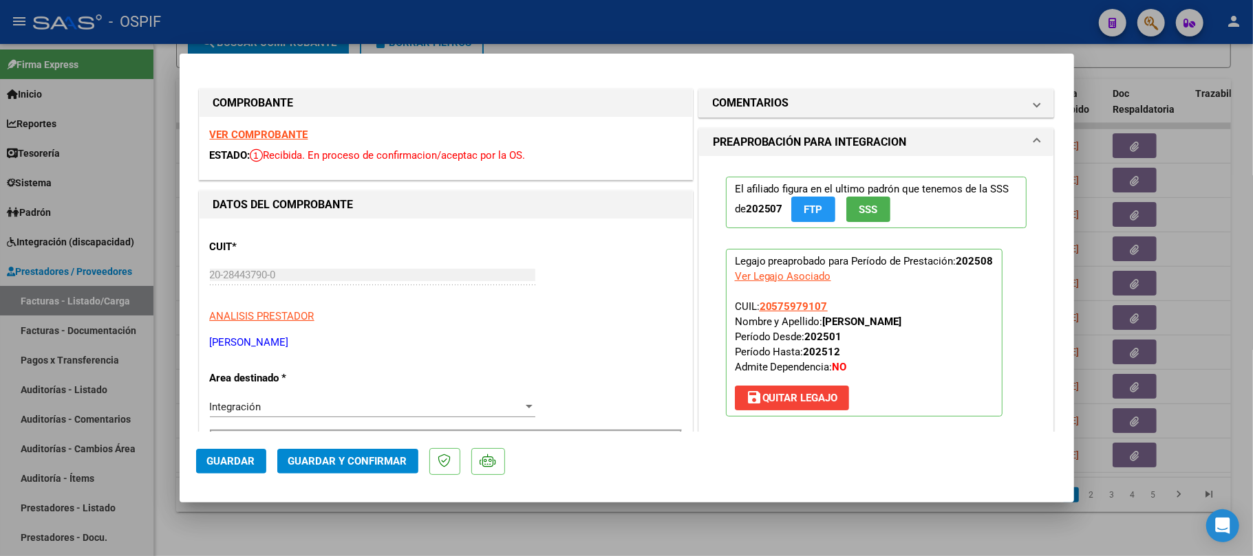
click at [363, 460] on span "Guardar y Confirmar" at bounding box center [347, 461] width 119 height 12
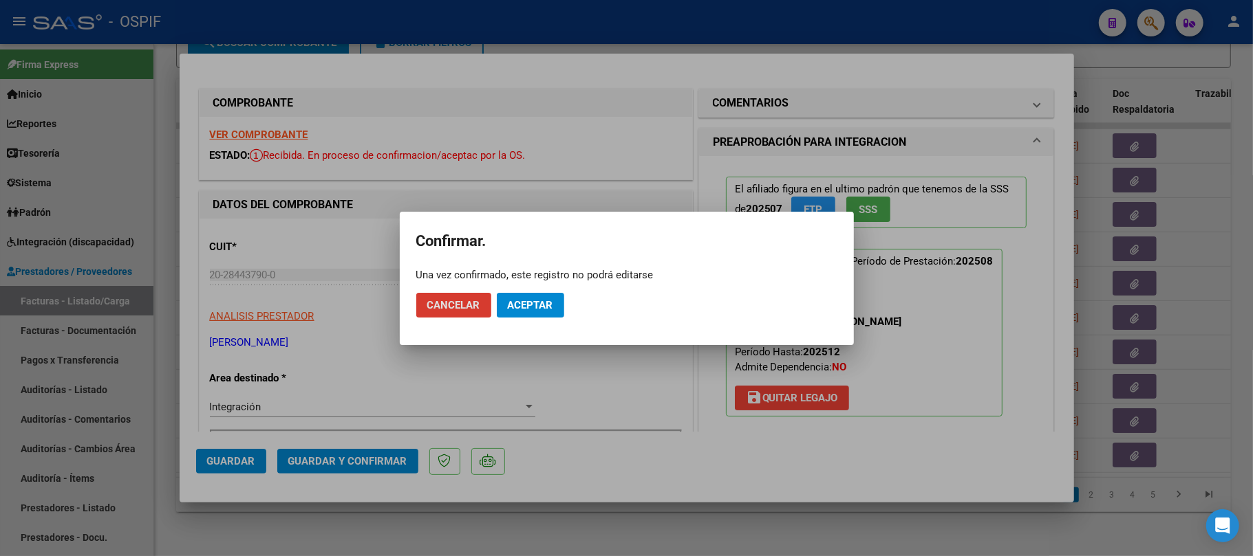
click at [538, 299] on span "Aceptar" at bounding box center [530, 305] width 45 height 12
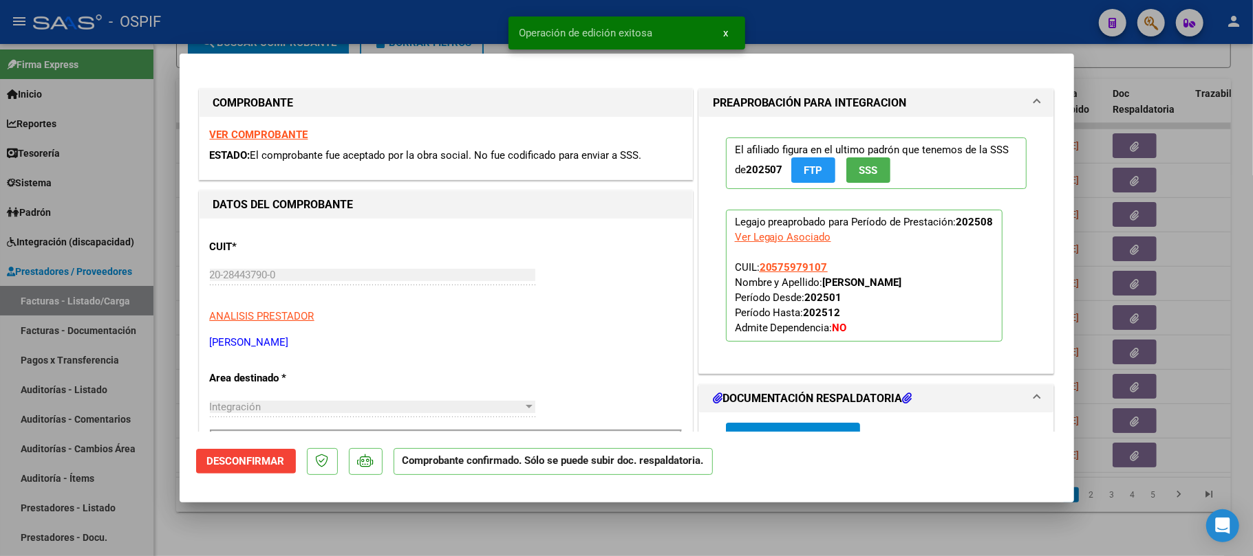
click at [995, 554] on div at bounding box center [626, 278] width 1253 height 556
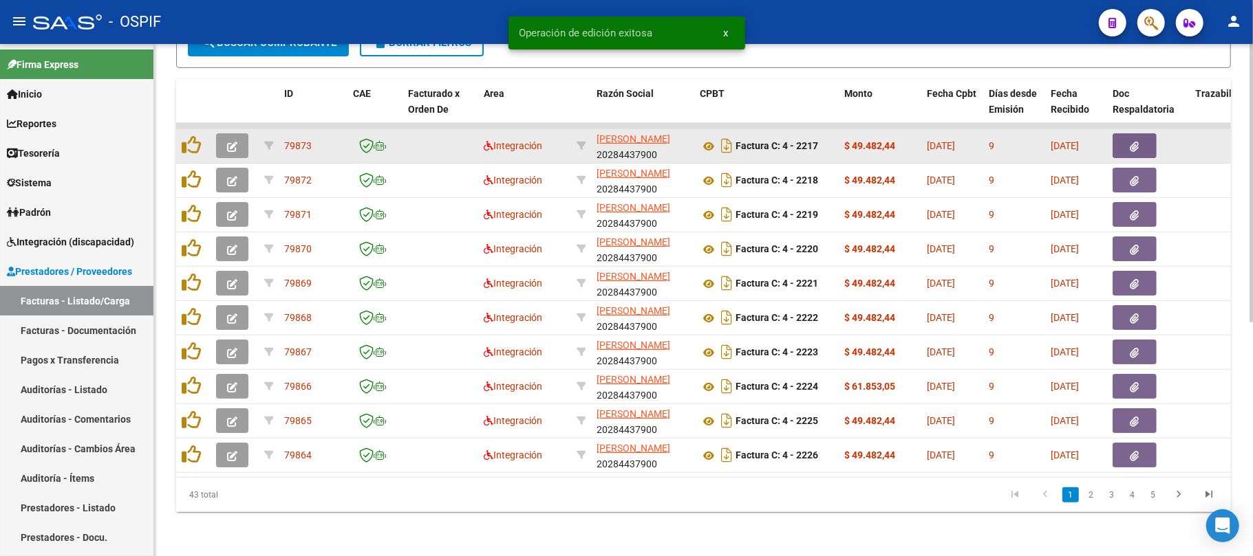
click at [246, 135] on button "button" at bounding box center [232, 145] width 32 height 25
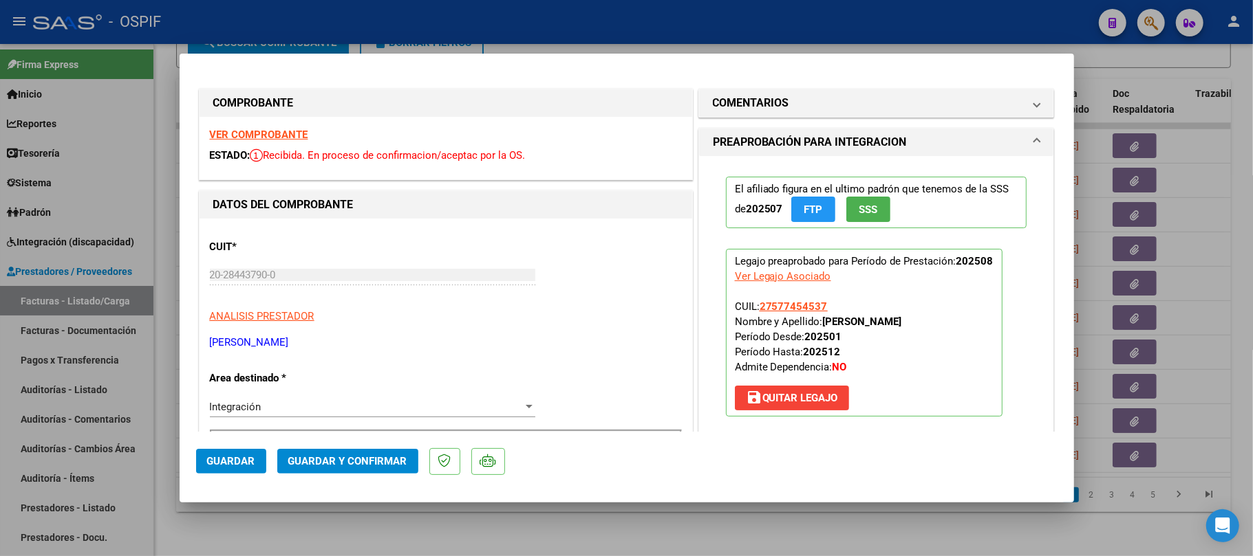
click at [347, 472] on button "Guardar y Confirmar" at bounding box center [347, 461] width 141 height 25
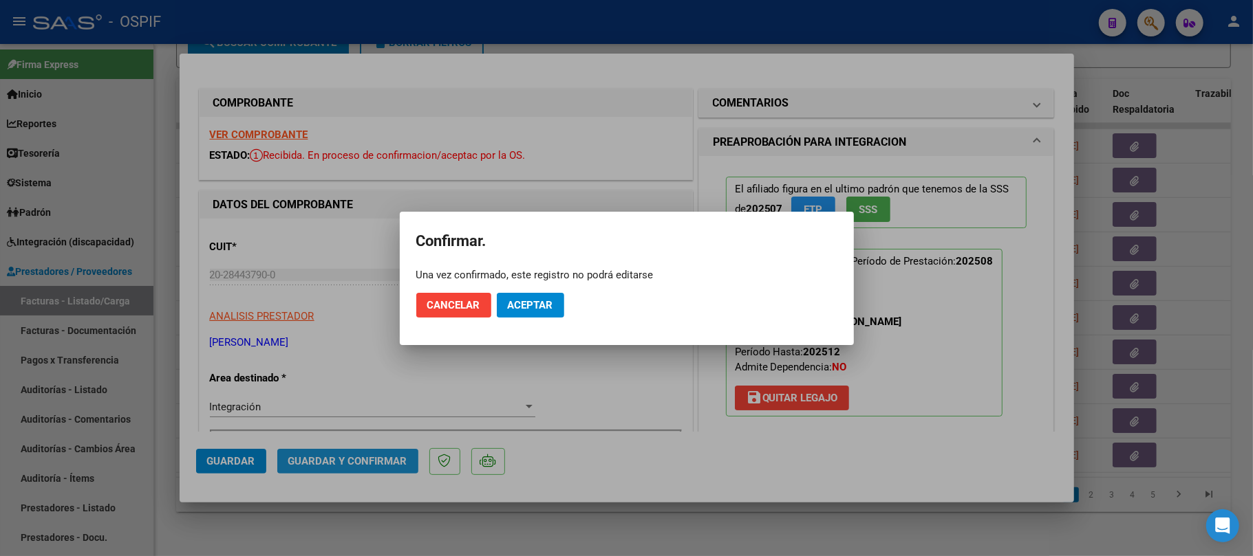
click at [347, 460] on div at bounding box center [626, 278] width 1253 height 556
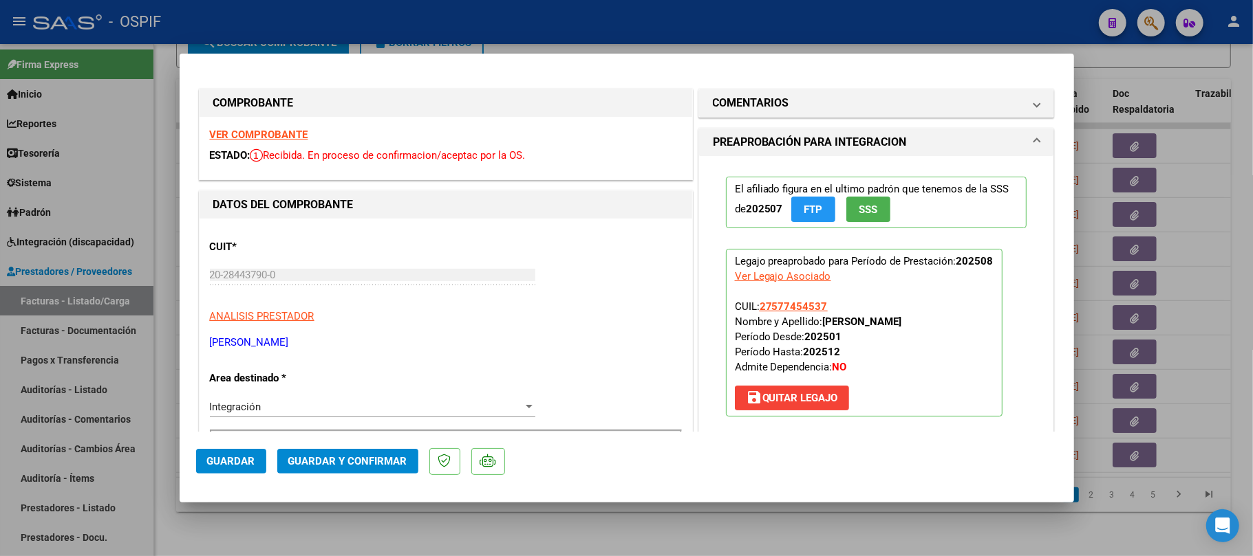
click at [356, 473] on button "Guardar y Confirmar" at bounding box center [347, 461] width 141 height 25
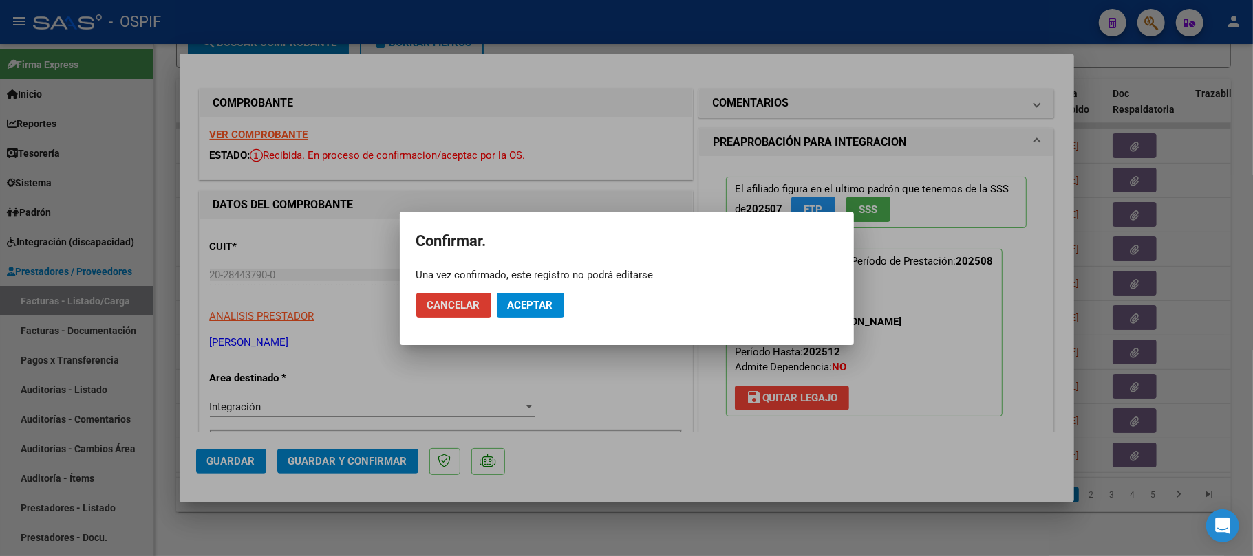
click at [521, 301] on span "Aceptar" at bounding box center [530, 305] width 45 height 12
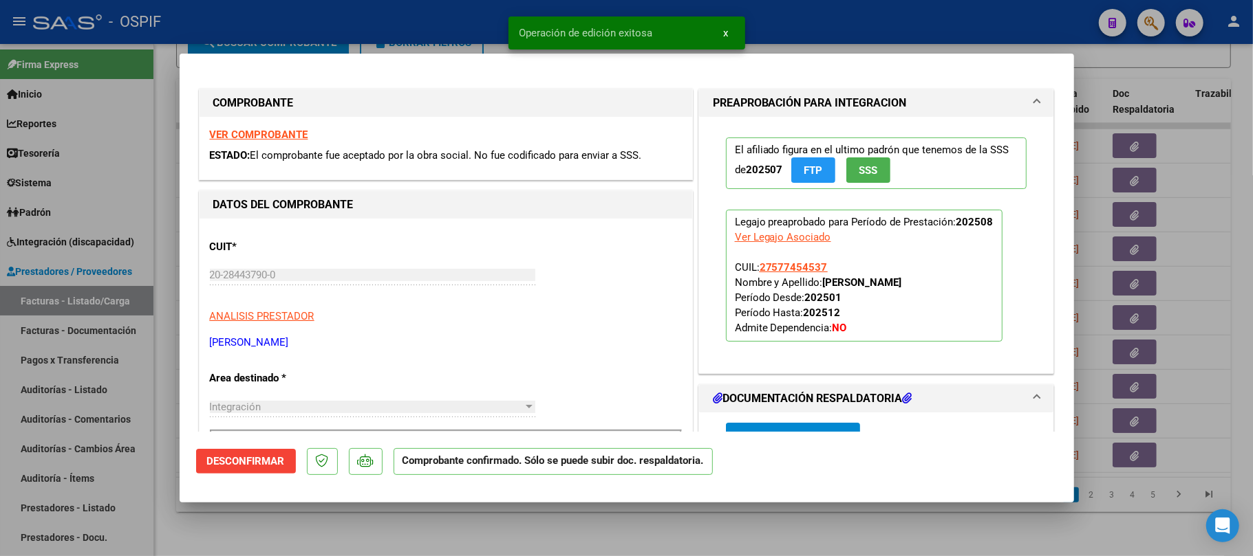
drag, startPoint x: 542, startPoint y: 495, endPoint x: 545, endPoint y: 526, distance: 31.1
click at [543, 495] on mat-dialog-container "COMPROBANTE VER COMPROBANTE ESTADO: El comprobante fue aceptado por la obra soc…" at bounding box center [627, 278] width 894 height 448
click at [548, 539] on div at bounding box center [626, 278] width 1253 height 556
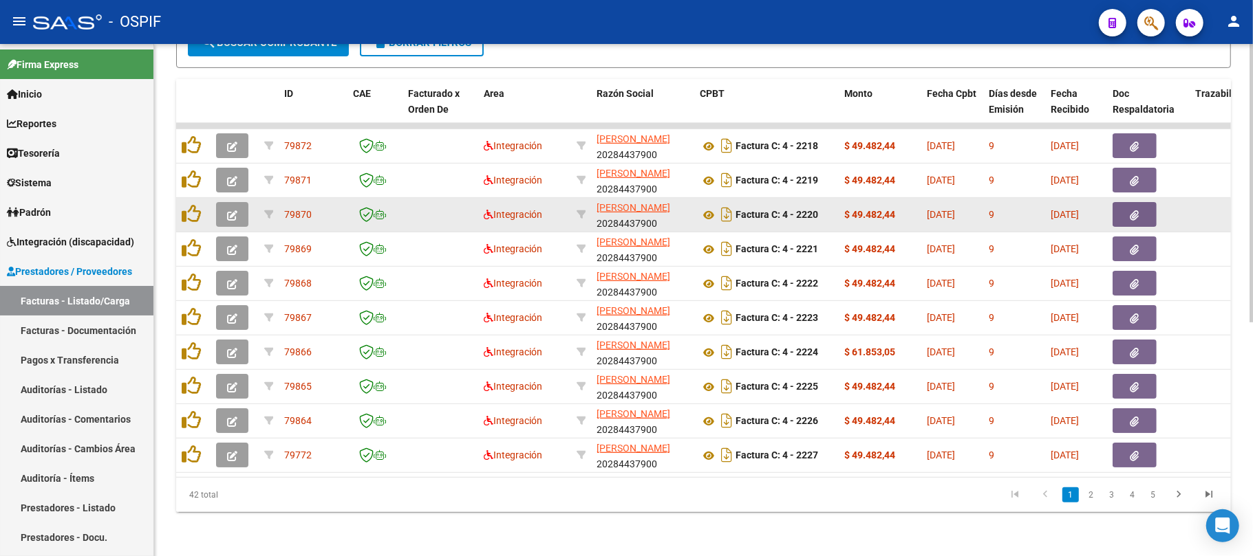
click at [235, 210] on icon "button" at bounding box center [232, 215] width 10 height 10
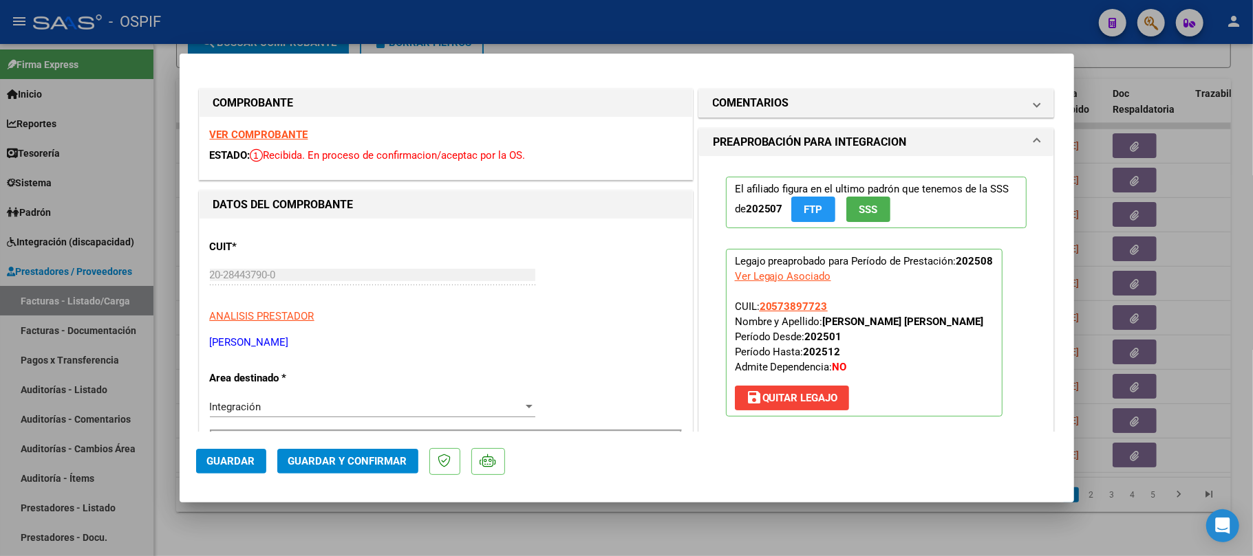
click at [315, 442] on mat-dialog-actions "Guardar Guardar y Confirmar" at bounding box center [626, 459] width 861 height 54
click at [323, 472] on button "Guardar y Confirmar" at bounding box center [347, 461] width 141 height 25
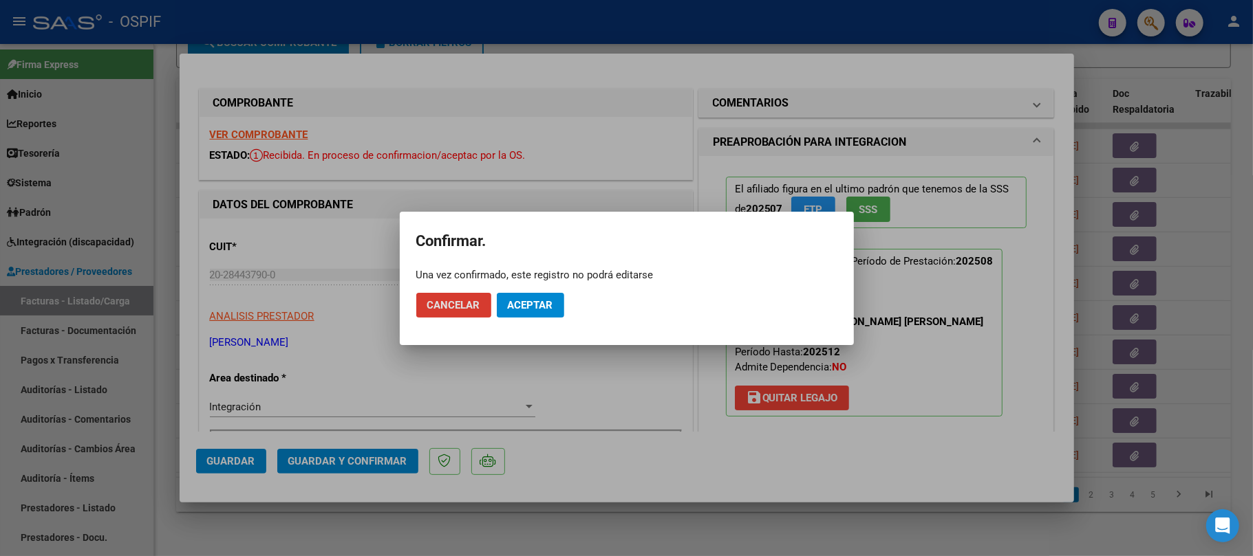
click at [545, 301] on mat-dialog-actions "Cancelar Aceptar" at bounding box center [626, 305] width 421 height 47
click at [553, 295] on button "Aceptar" at bounding box center [530, 305] width 67 height 25
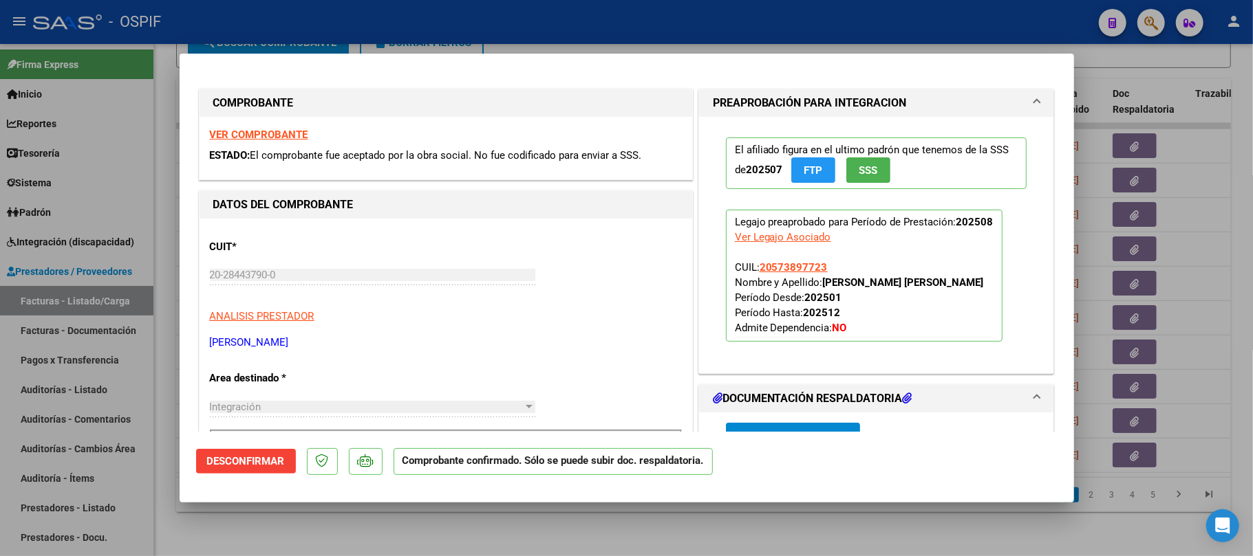
click at [780, 542] on div at bounding box center [626, 278] width 1253 height 556
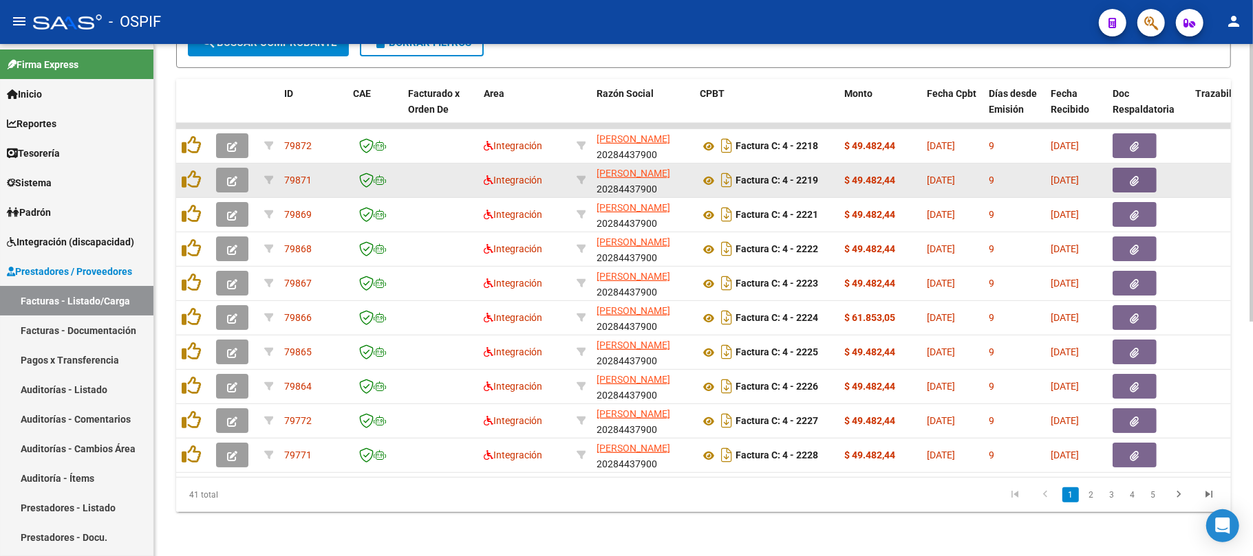
click at [224, 168] on button "button" at bounding box center [232, 180] width 32 height 25
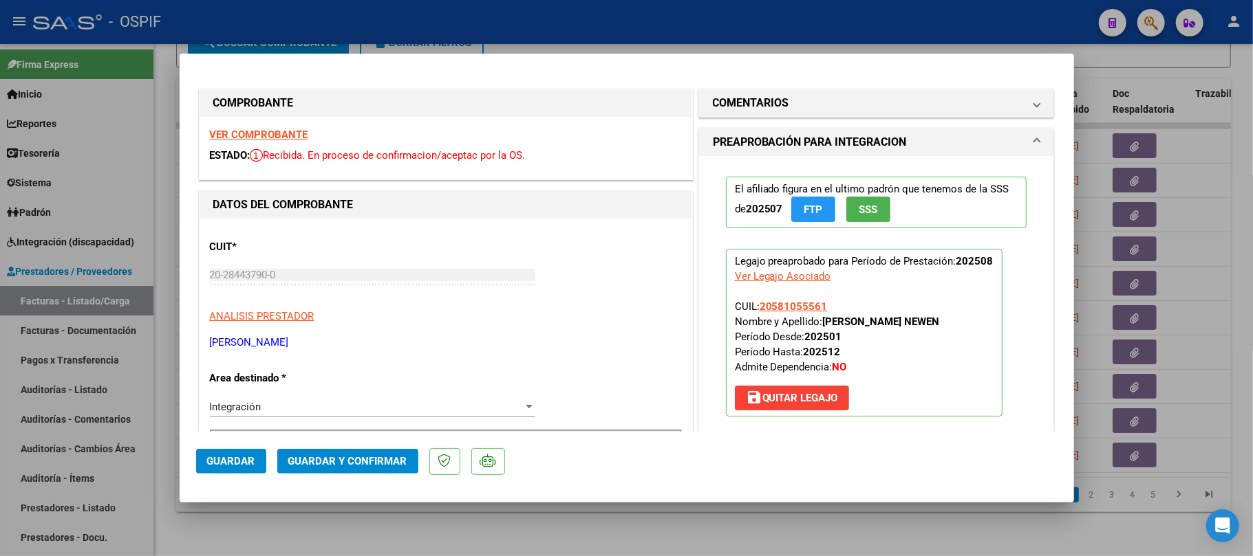
click at [359, 460] on span "Guardar y Confirmar" at bounding box center [347, 461] width 119 height 12
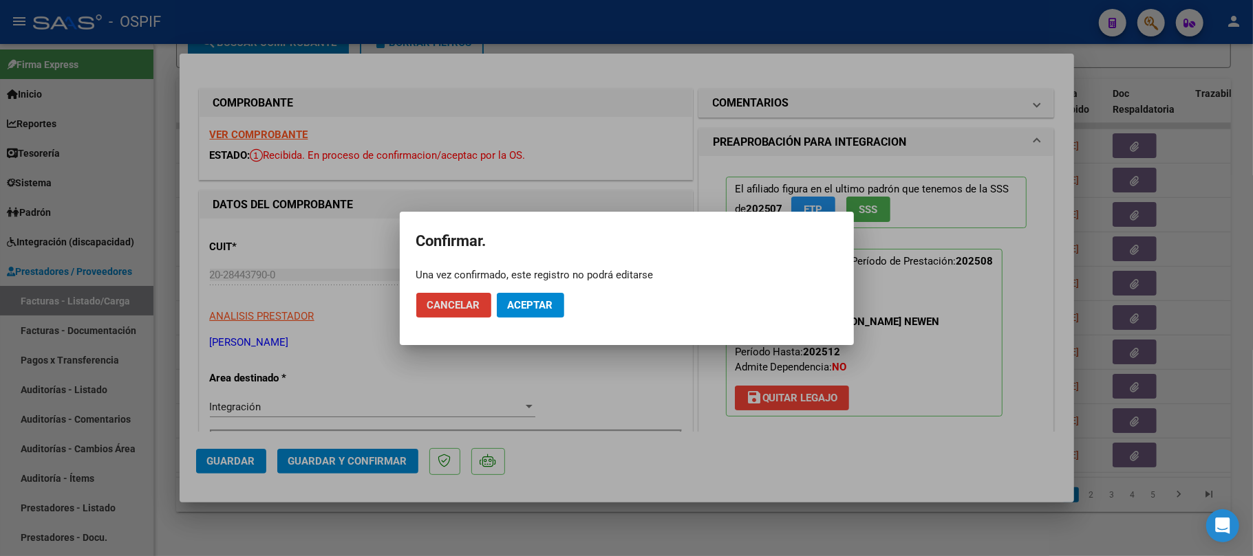
click at [537, 306] on span "Aceptar" at bounding box center [530, 305] width 45 height 12
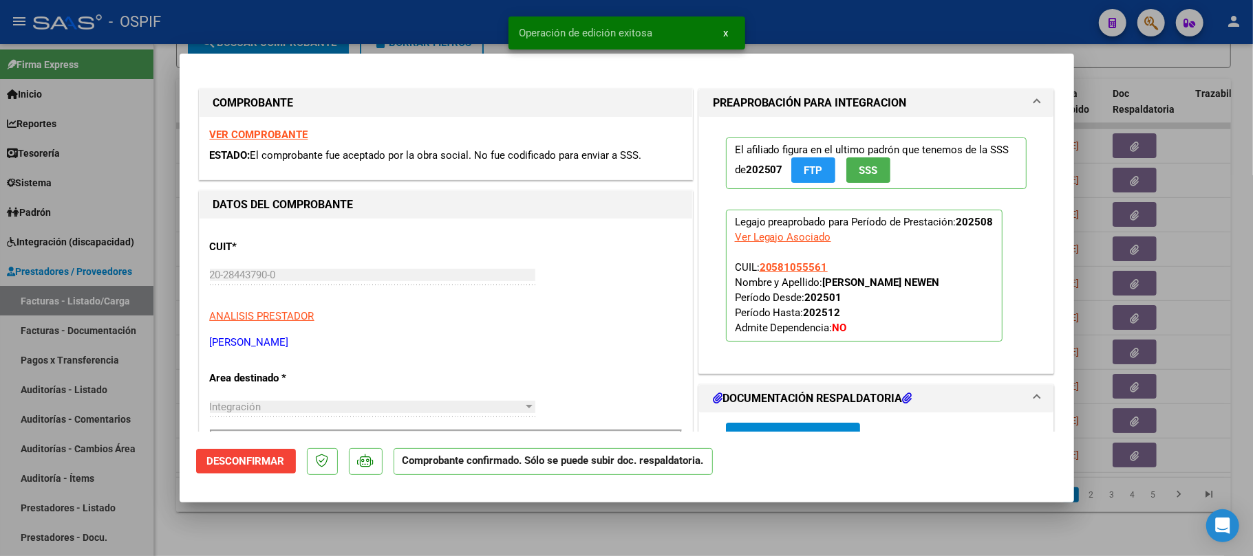
click at [604, 524] on div at bounding box center [626, 278] width 1253 height 556
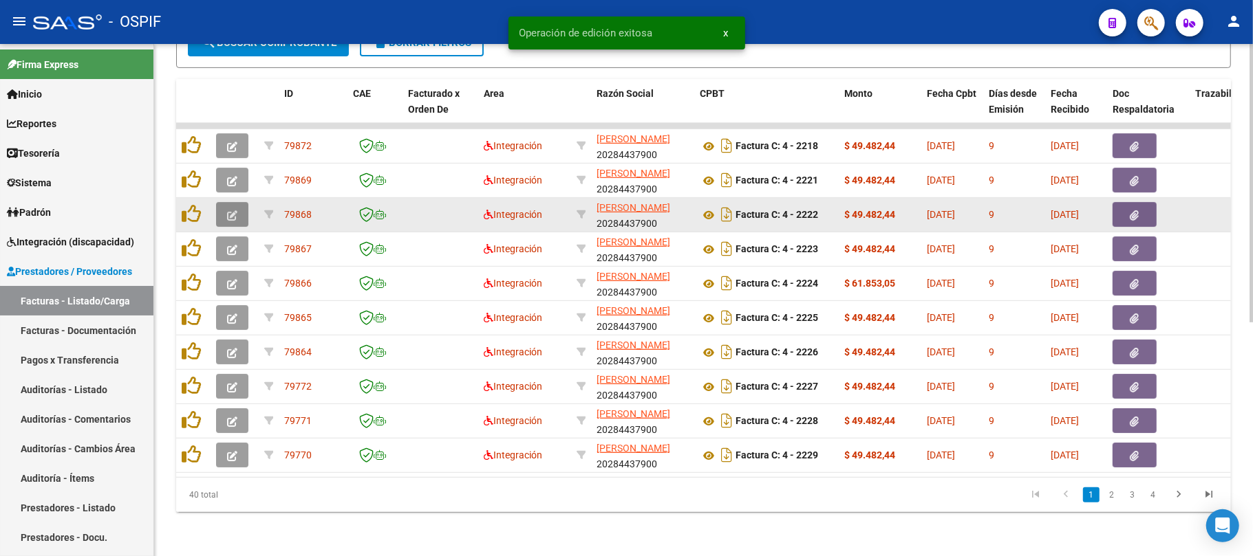
click at [234, 210] on icon "button" at bounding box center [232, 215] width 10 height 10
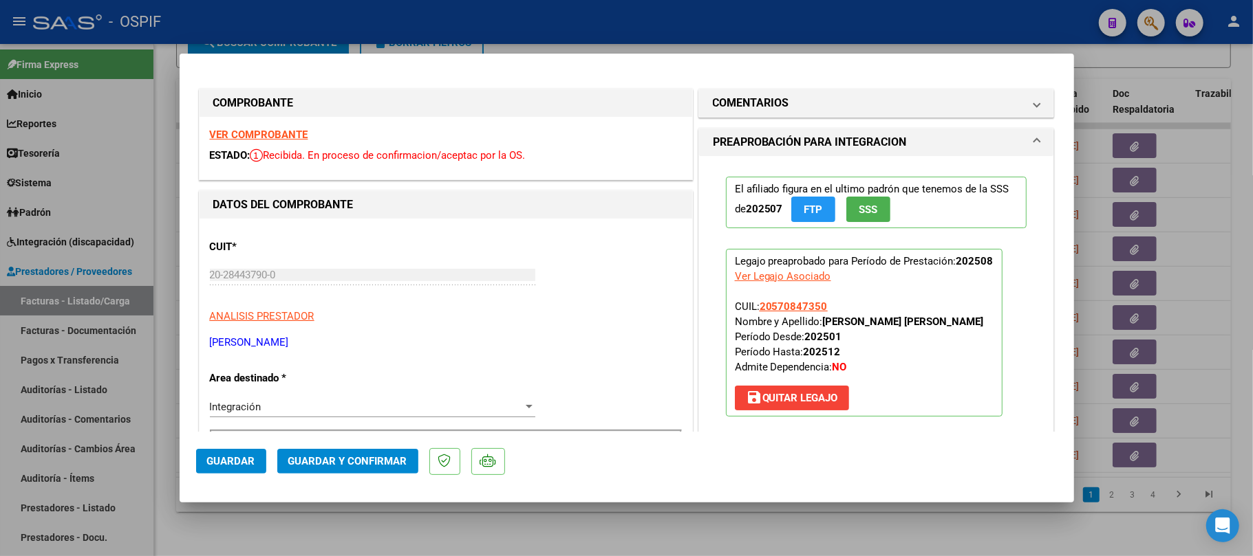
click at [336, 455] on span "Guardar y Confirmar" at bounding box center [347, 461] width 119 height 12
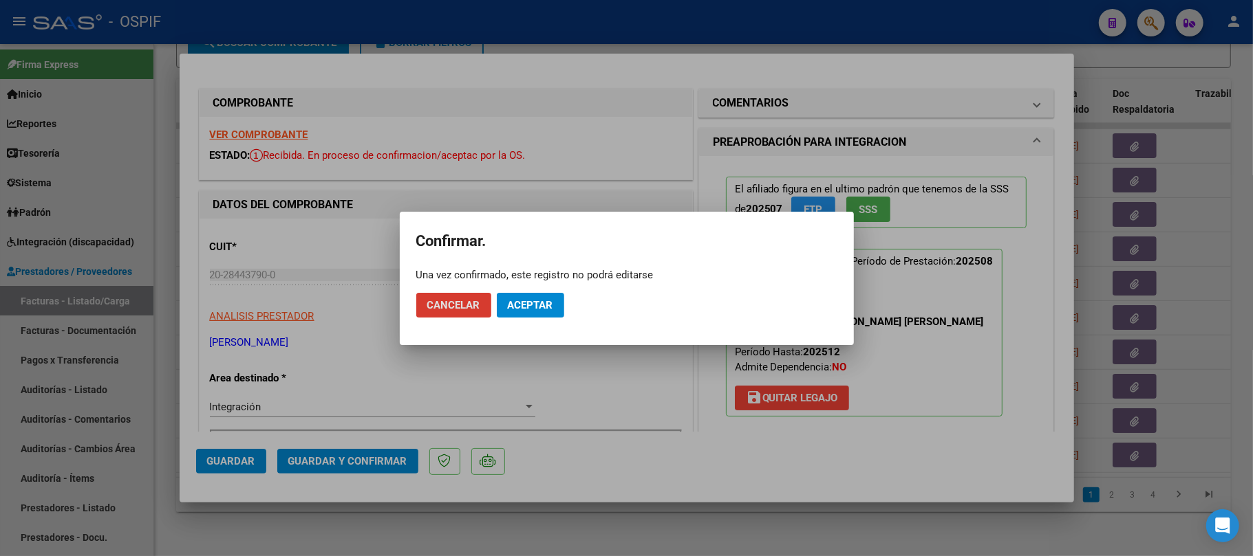
click at [532, 299] on span "Aceptar" at bounding box center [530, 305] width 45 height 12
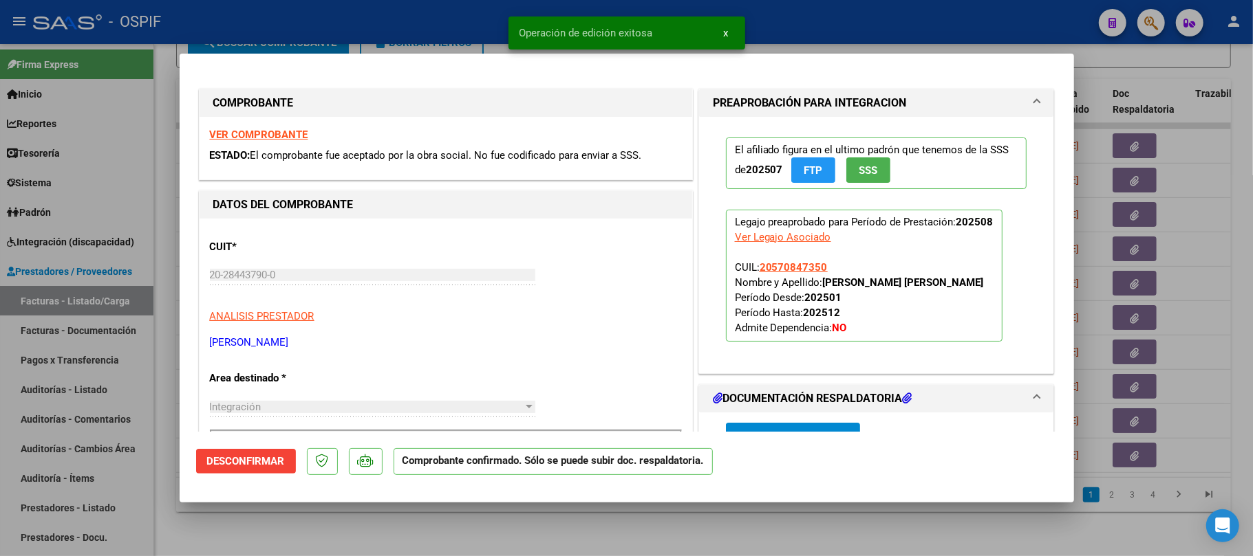
click at [560, 527] on div at bounding box center [626, 278] width 1253 height 556
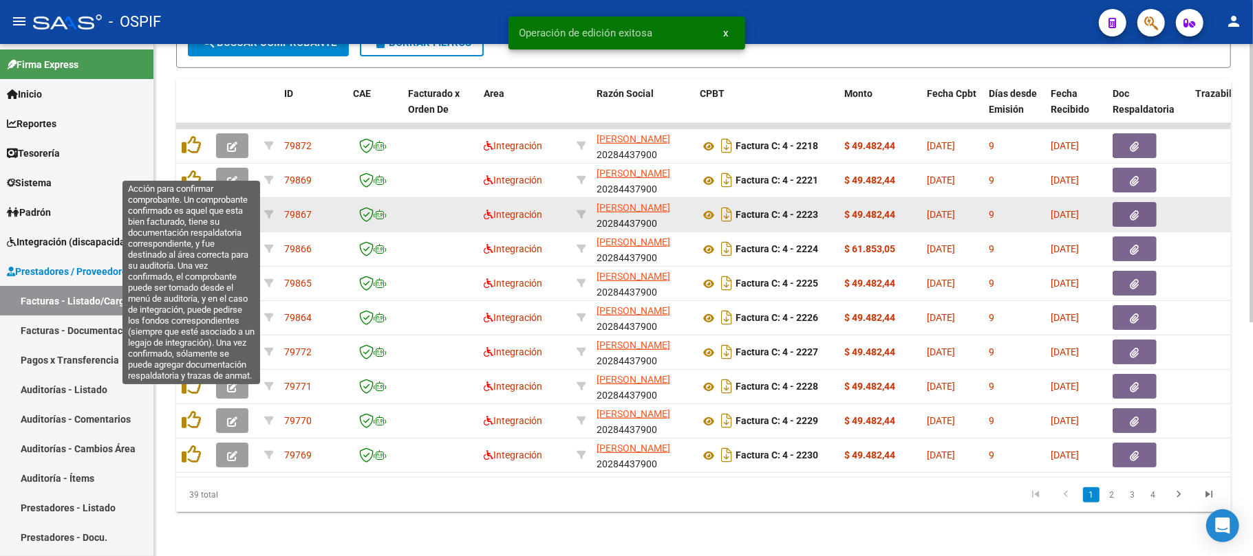
click at [226, 198] on datatable-body-cell at bounding box center [234, 215] width 48 height 34
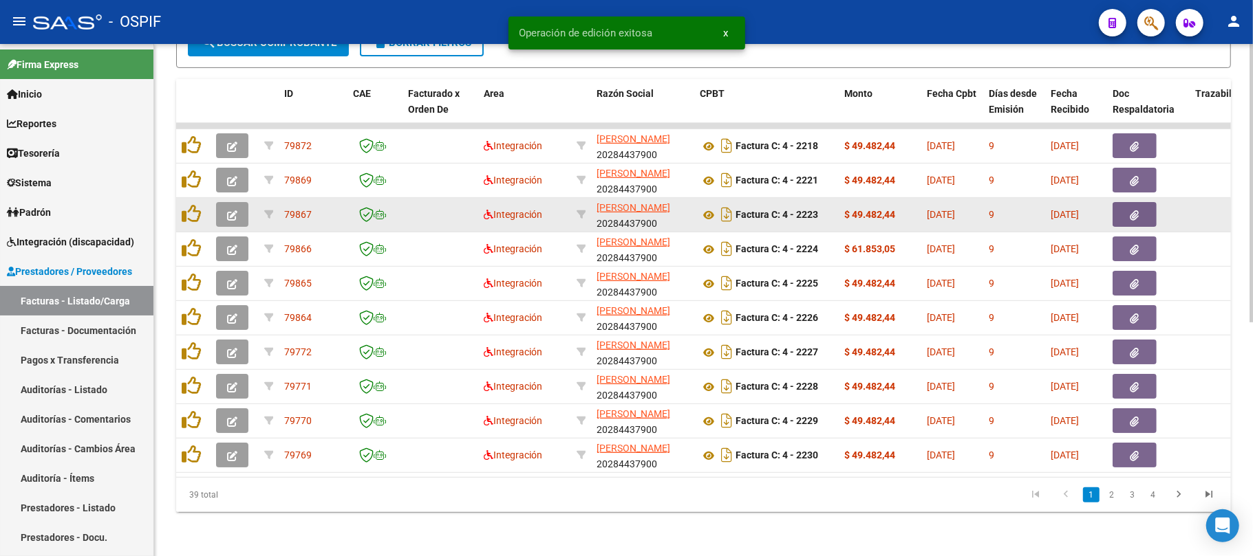
click at [237, 210] on button "button" at bounding box center [232, 214] width 32 height 25
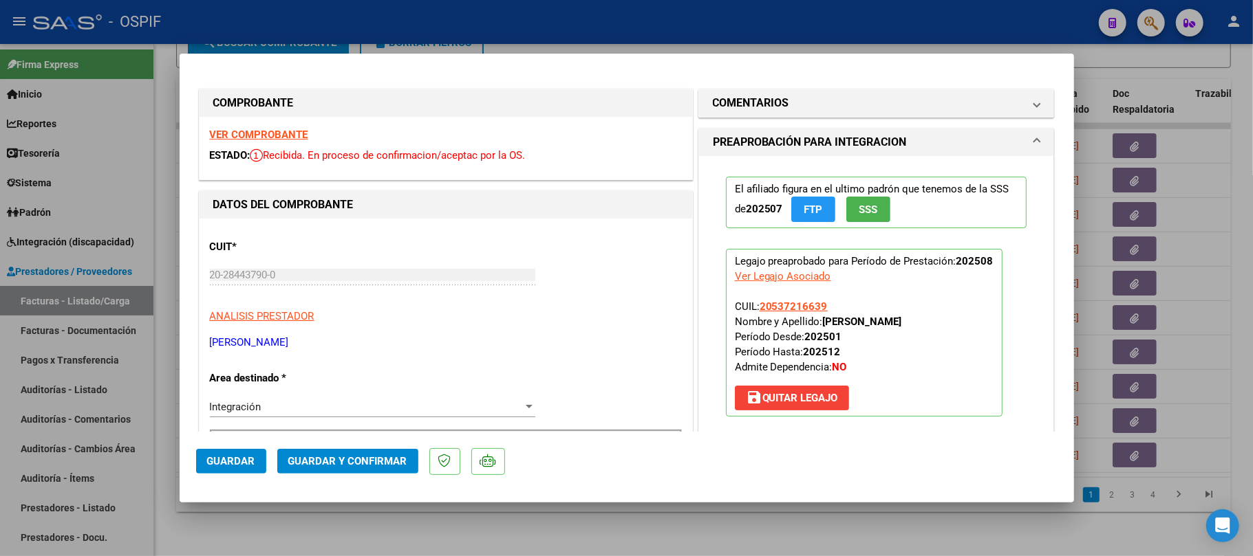
click at [370, 477] on mat-dialog-actions "Guardar Guardar y Confirmar" at bounding box center [626, 459] width 861 height 54
click at [377, 469] on button "Guardar y Confirmar" at bounding box center [347, 461] width 141 height 25
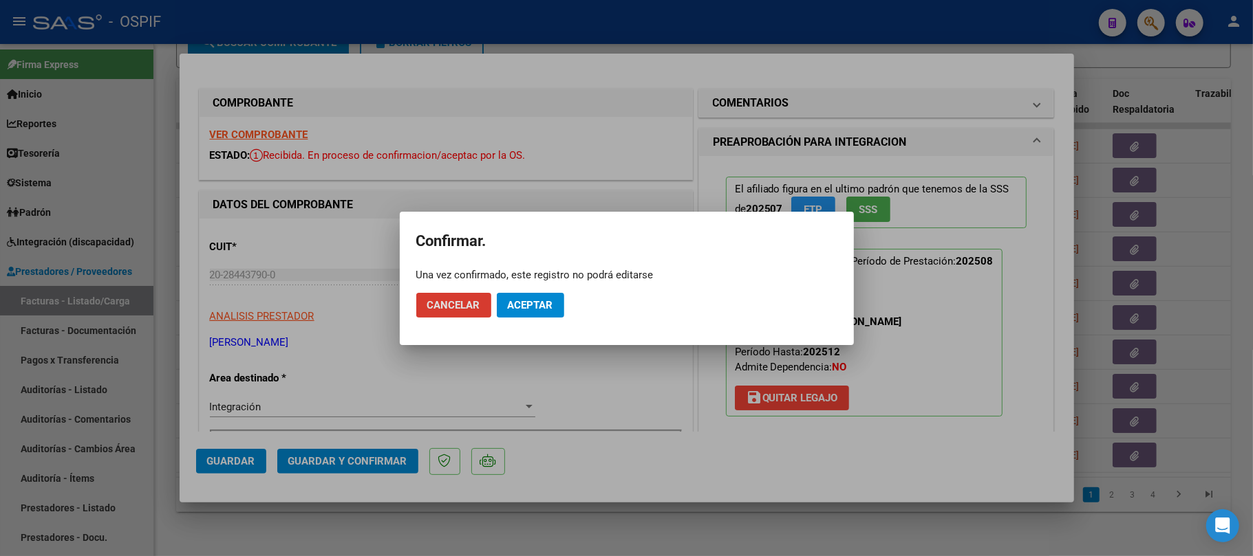
click at [540, 305] on app-popup "Confirmar. Una vez confirmado, este registro no podrá editarse Cancelar Aceptar" at bounding box center [626, 278] width 421 height 100
click at [543, 307] on span "Aceptar" at bounding box center [530, 305] width 45 height 12
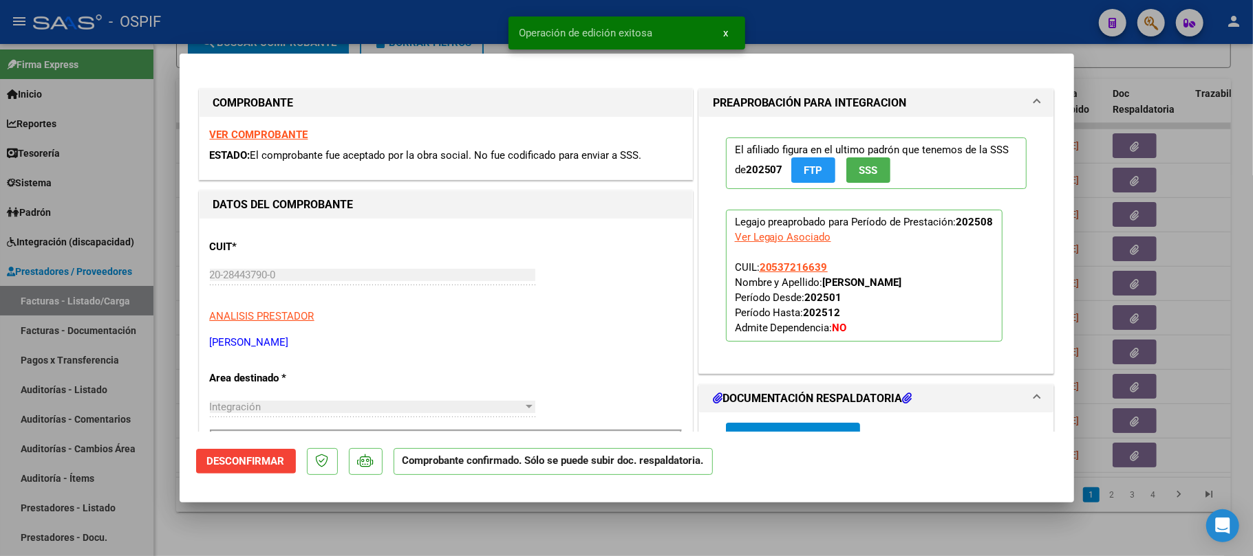
click at [600, 534] on div at bounding box center [626, 278] width 1253 height 556
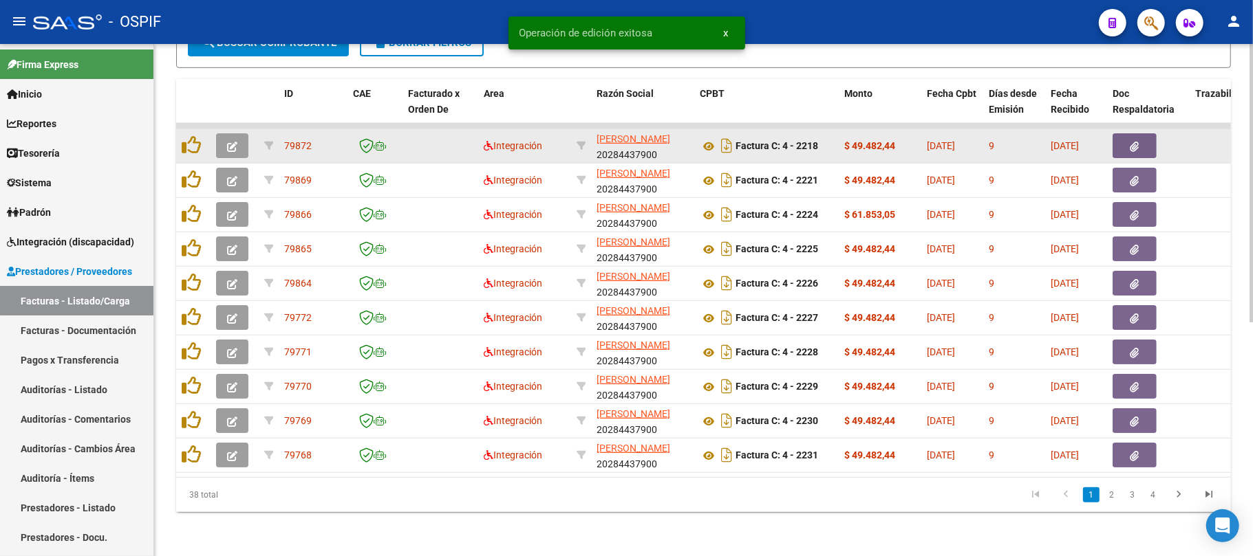
click at [231, 176] on icon "button" at bounding box center [232, 181] width 10 height 10
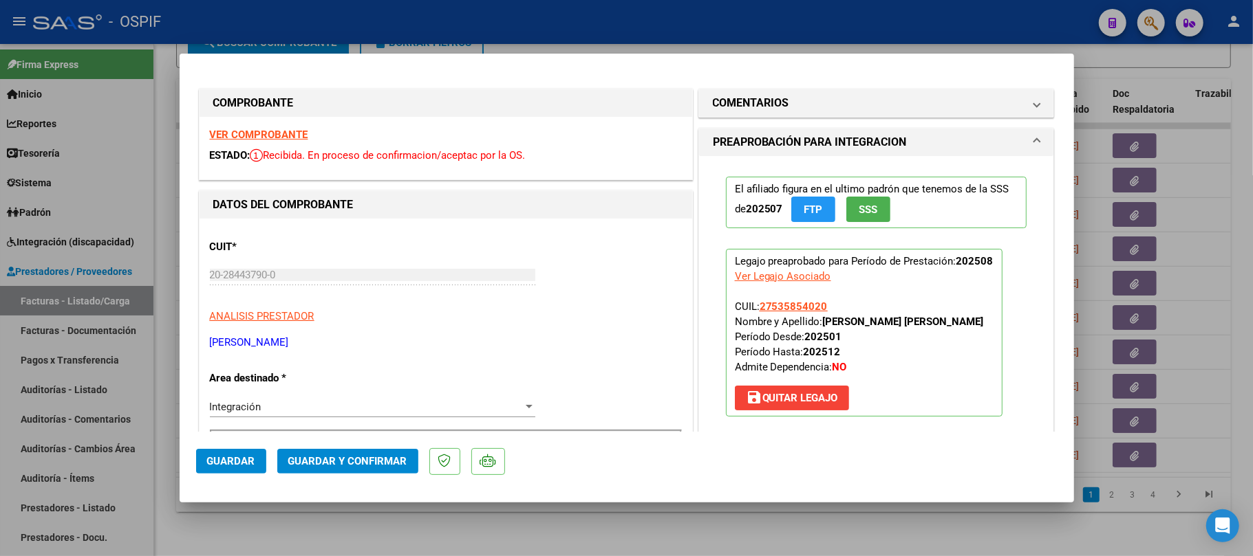
click at [380, 466] on span "Guardar y Confirmar" at bounding box center [347, 461] width 119 height 12
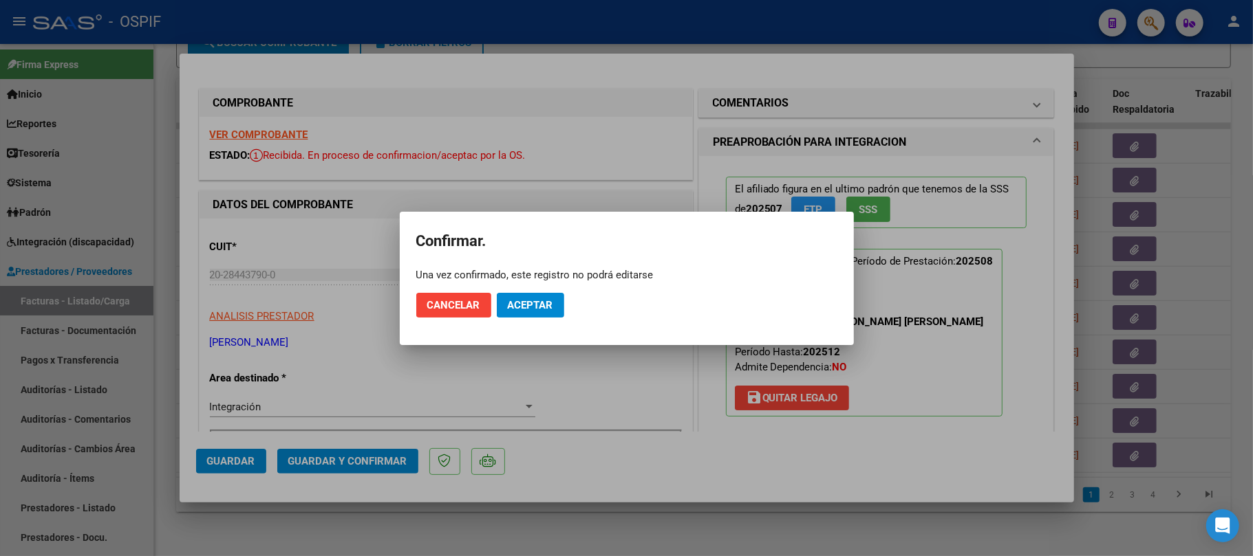
click at [542, 290] on mat-dialog-actions "Cancelar Aceptar" at bounding box center [626, 305] width 421 height 47
click at [545, 300] on span "Aceptar" at bounding box center [530, 305] width 45 height 12
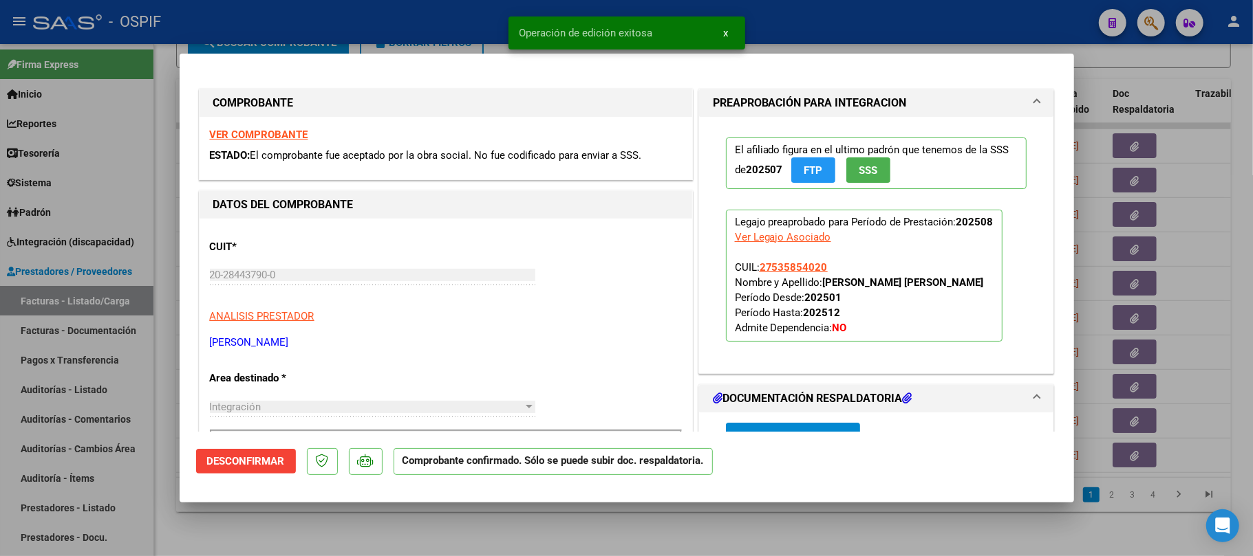
click at [649, 532] on div at bounding box center [626, 278] width 1253 height 556
type input "$ 0,00"
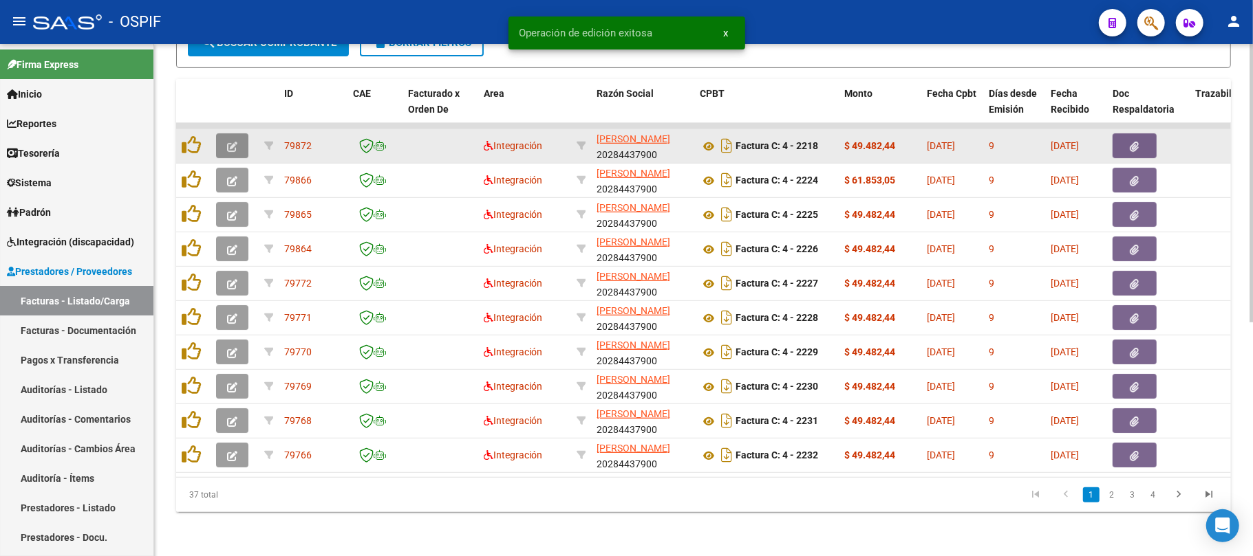
click at [234, 142] on icon "button" at bounding box center [232, 147] width 10 height 10
